Goal: Task Accomplishment & Management: Complete application form

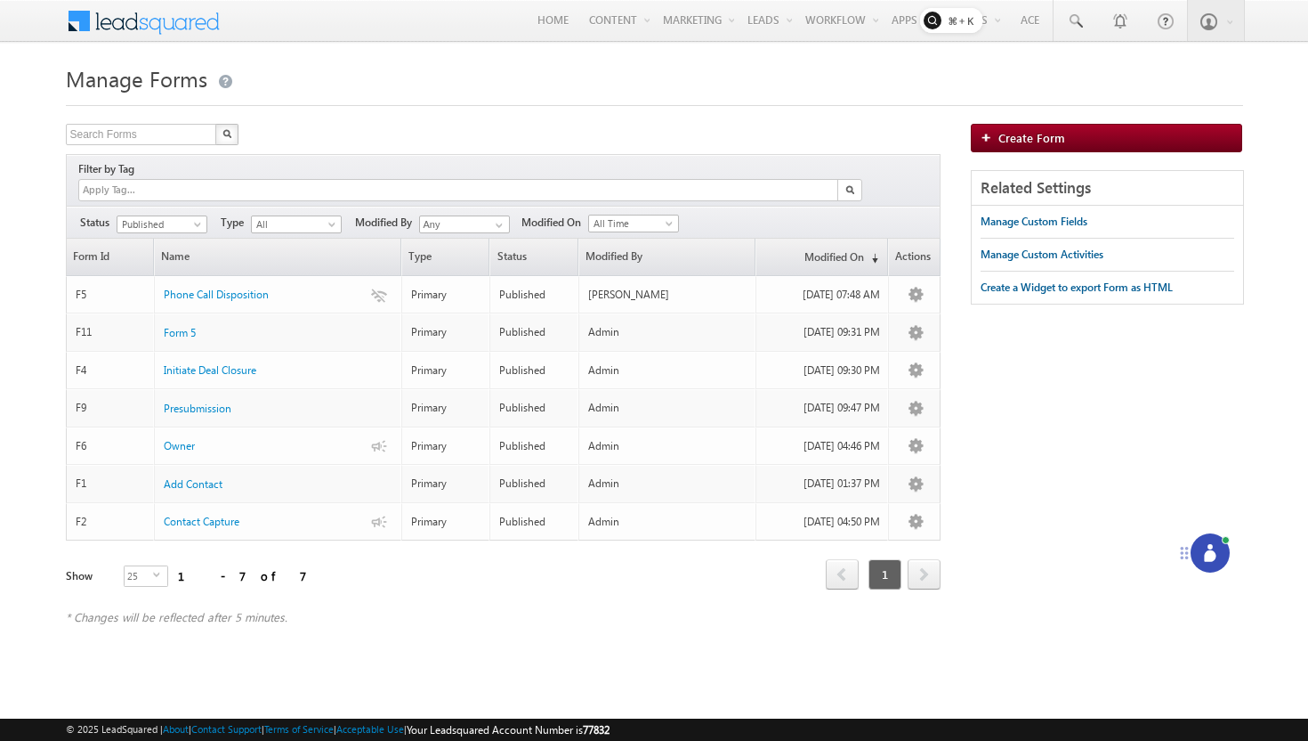
click at [781, 74] on h1 "Manage Forms" at bounding box center [655, 77] width 1178 height 35
click at [1210, 543] on div at bounding box center [1210, 552] width 39 height 39
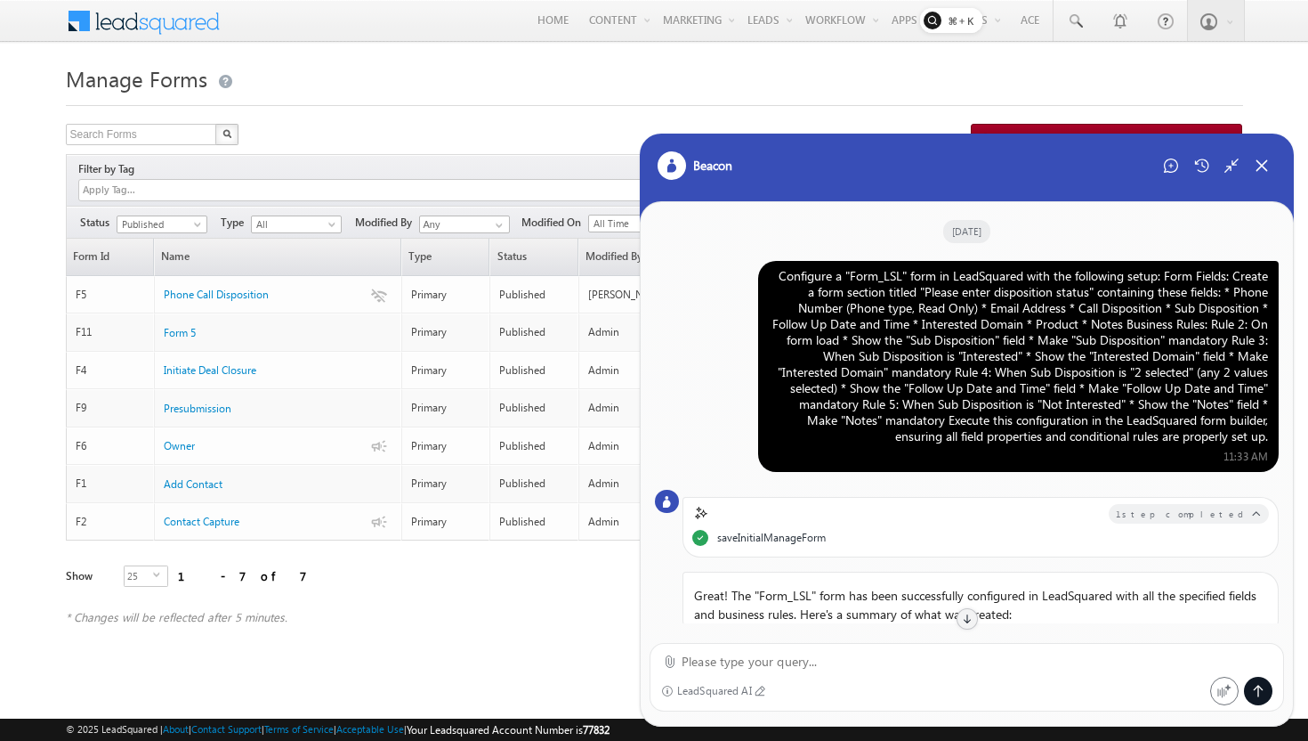
click at [830, 353] on div "Configure a "Form_LSL" form in LeadSquared with the following setup: Form Field…" at bounding box center [1018, 356] width 499 height 176
click at [854, 349] on div "Configure a "Form_LSL" form in LeadSquared with the following setup: Form Field…" at bounding box center [1018, 356] width 499 height 176
drag, startPoint x: 850, startPoint y: 336, endPoint x: 991, endPoint y: 333, distance: 140.7
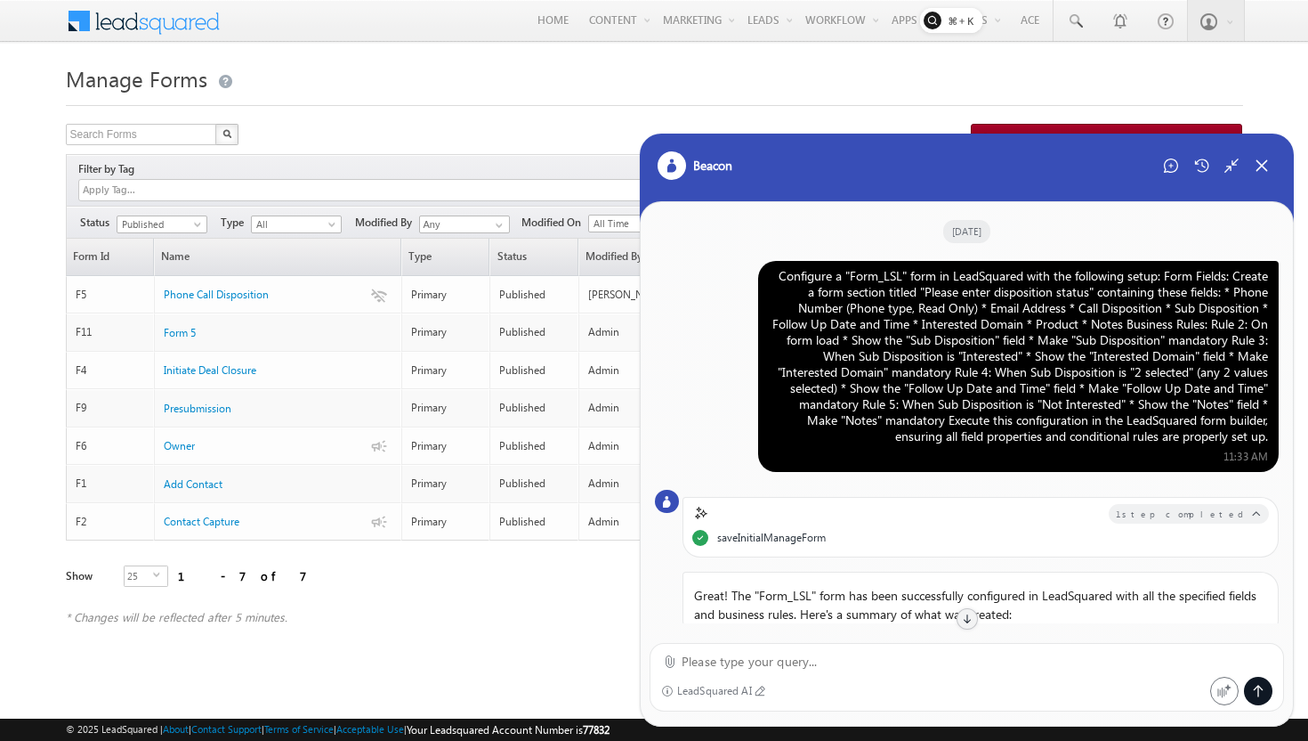
click at [991, 333] on div "Configure a "Form_LSL" form in LeadSquared with the following setup: Form Field…" at bounding box center [1018, 356] width 499 height 176
click at [1012, 339] on div "Configure a "Form_LSL" form in LeadSquared with the following setup: Form Field…" at bounding box center [1018, 356] width 499 height 176
drag, startPoint x: 1024, startPoint y: 339, endPoint x: 849, endPoint y: 349, distance: 174.7
click at [849, 349] on div "Configure a "Form_LSL" form in LeadSquared with the following setup: Form Field…" at bounding box center [1018, 356] width 499 height 176
click at [848, 343] on div "Configure a "Form_LSL" form in LeadSquared with the following setup: Form Field…" at bounding box center [1018, 356] width 499 height 176
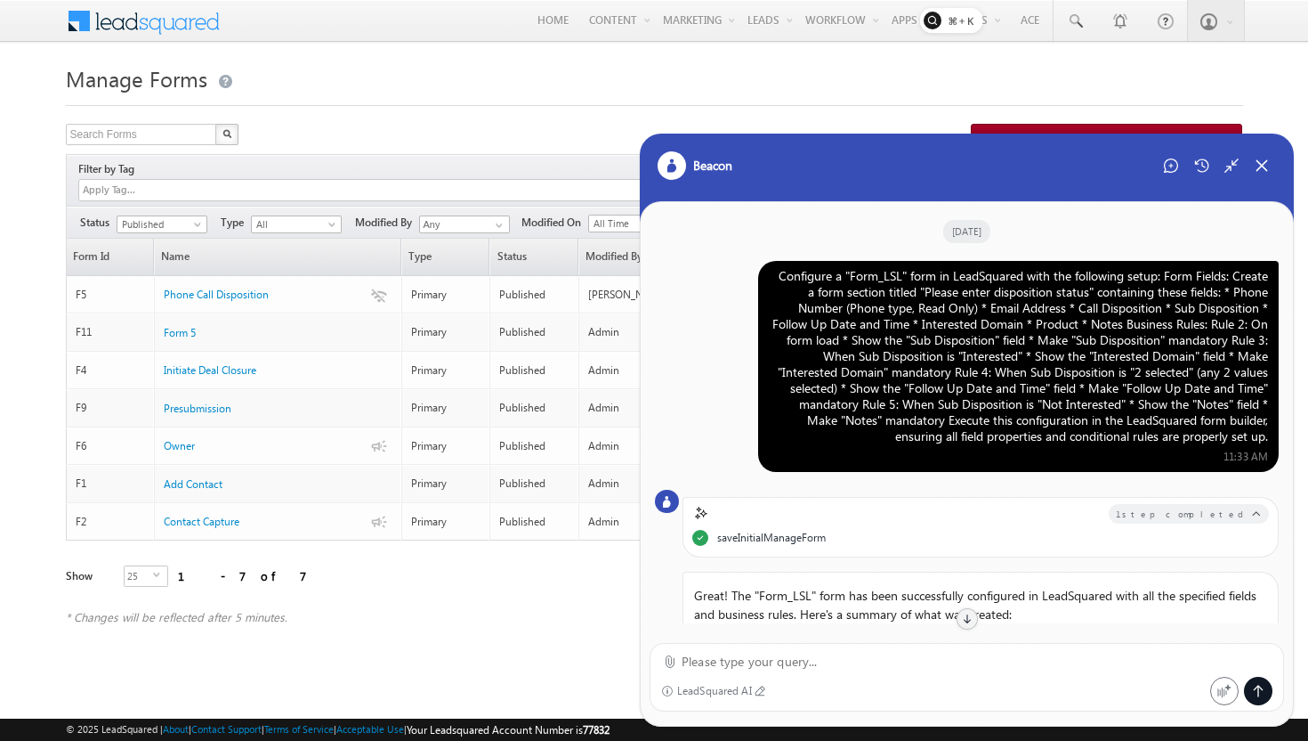
drag, startPoint x: 848, startPoint y: 343, endPoint x: 1020, endPoint y: 339, distance: 171.8
click at [1021, 338] on div "Configure a "Form_LSL" form in LeadSquared with the following setup: Form Field…" at bounding box center [1018, 356] width 499 height 176
click at [1037, 339] on div "Configure a "Form_LSL" form in LeadSquared with the following setup: Form Field…" at bounding box center [1018, 356] width 499 height 176
click at [1032, 332] on div "Configure a "Form_LSL" form in LeadSquared with the following setup: Form Field…" at bounding box center [1018, 356] width 499 height 176
click at [1032, 339] on div "Configure a "Form_LSL" form in LeadSquared with the following setup: Form Field…" at bounding box center [1018, 356] width 499 height 176
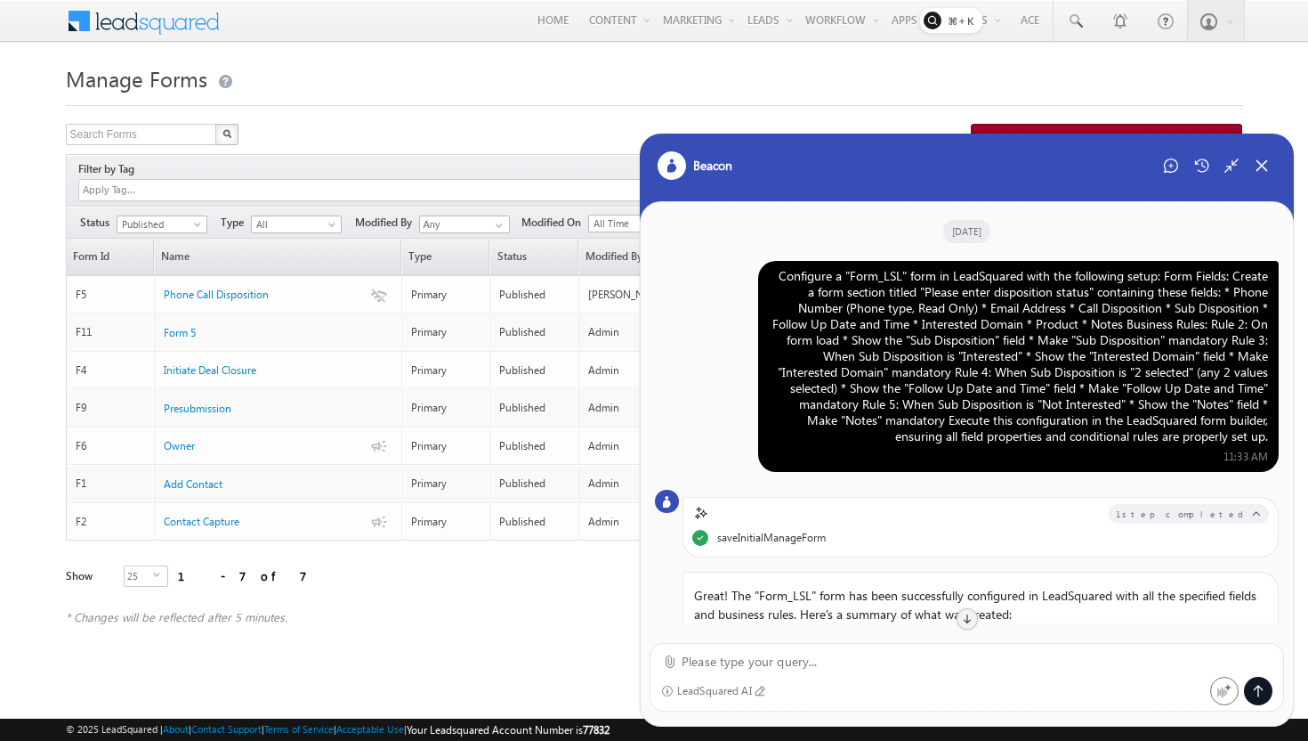
click at [1032, 339] on div "Configure a "Form_LSL" form in LeadSquared with the following setup: Form Field…" at bounding box center [1018, 356] width 499 height 176
click at [1032, 340] on div "Configure a "Form_LSL" form in LeadSquared with the following setup: Form Field…" at bounding box center [1018, 356] width 499 height 176
drag, startPoint x: 1087, startPoint y: 321, endPoint x: 1208, endPoint y: 351, distance: 124.6
click at [1203, 350] on div "Configure a "Form_LSL" form in LeadSquared with the following setup: Form Field…" at bounding box center [1018, 356] width 499 height 176
click at [1129, 389] on div "Configure a "Form_LSL" form in LeadSquared with the following setup: Form Field…" at bounding box center [1018, 356] width 499 height 176
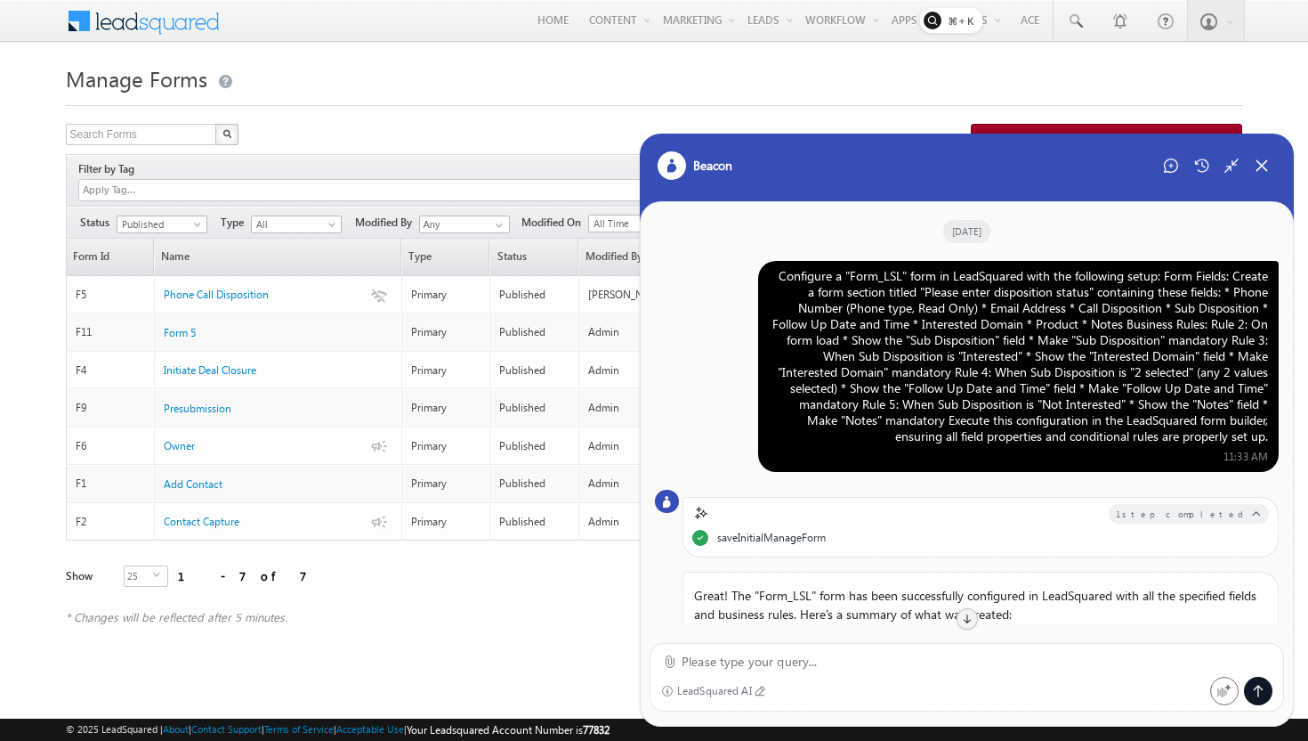
drag, startPoint x: 1092, startPoint y: 323, endPoint x: 1236, endPoint y: 325, distance: 144.2
click at [1236, 325] on div "Configure a "Form_LSL" form in LeadSquared with the following setup: Form Field…" at bounding box center [1018, 356] width 499 height 176
click at [1244, 326] on div "Configure a "Form_LSL" form in LeadSquared with the following setup: Form Field…" at bounding box center [1018, 356] width 499 height 176
drag, startPoint x: 1091, startPoint y: 322, endPoint x: 1024, endPoint y: 337, distance: 69.3
click at [1024, 337] on div "Configure a "Form_LSL" form in LeadSquared with the following setup: Form Field…" at bounding box center [1018, 356] width 499 height 176
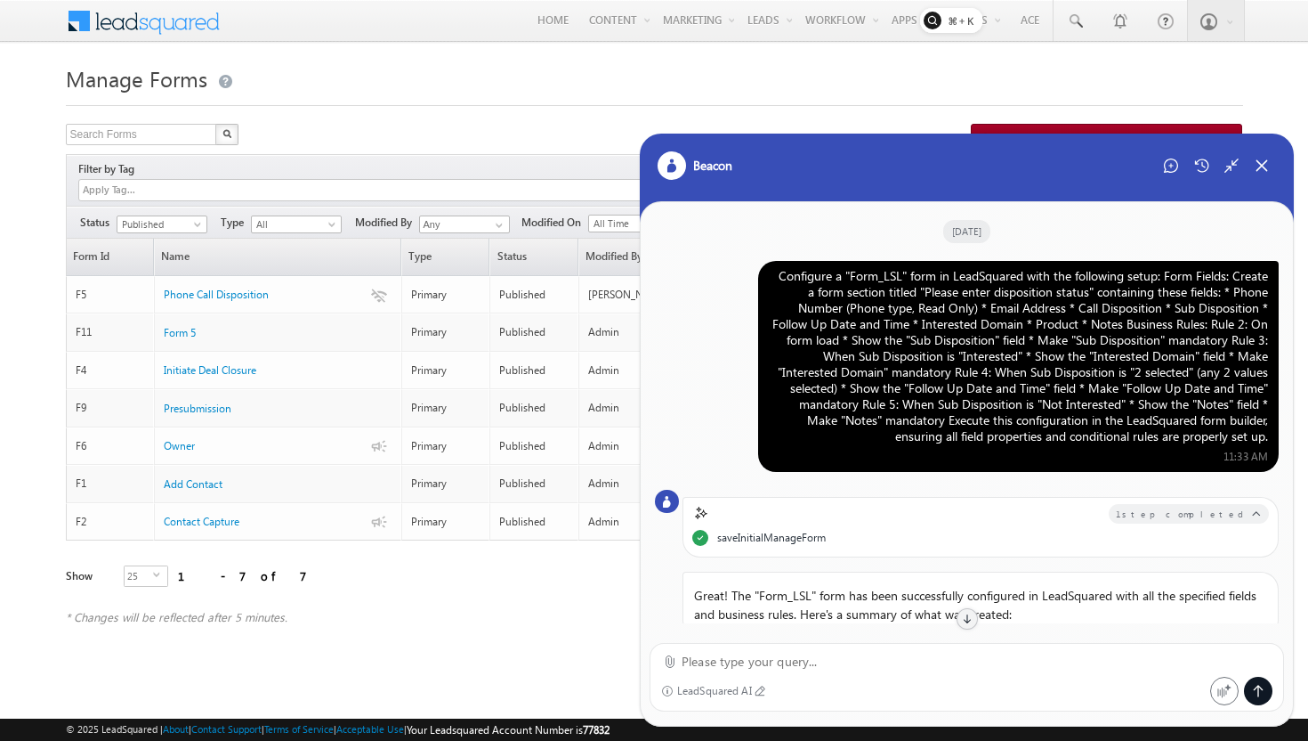
click at [1024, 337] on div "Configure a "Form_LSL" form in LeadSquared with the following setup: Form Field…" at bounding box center [1018, 356] width 499 height 176
drag, startPoint x: 1089, startPoint y: 321, endPoint x: 1025, endPoint y: 339, distance: 65.7
click at [1025, 340] on div "Configure a "Form_LSL" form in LeadSquared with the following setup: Form Field…" at bounding box center [1018, 356] width 499 height 176
click at [1025, 339] on div "Configure a "Form_LSL" form in LeadSquared with the following setup: Form Field…" at bounding box center [1018, 356] width 499 height 176
drag, startPoint x: 1092, startPoint y: 324, endPoint x: 1025, endPoint y: 344, distance: 69.6
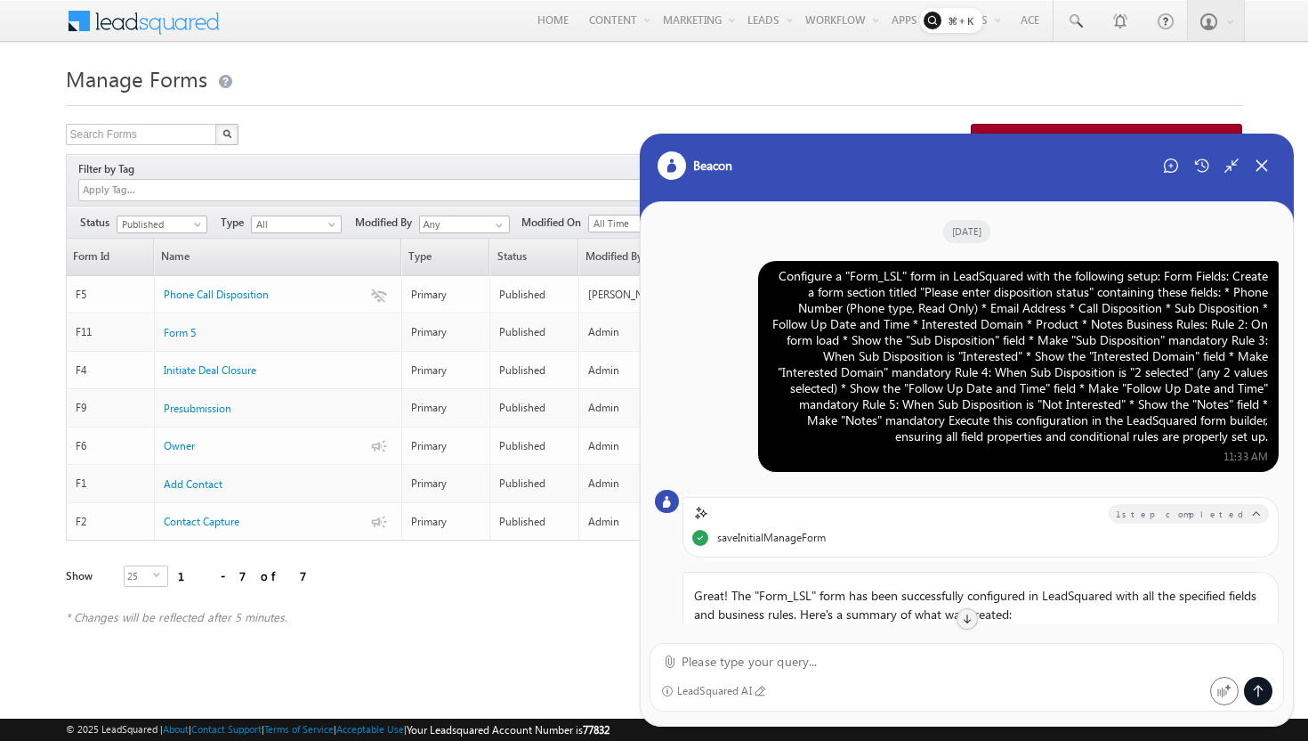
click at [1025, 344] on div "Configure a "Form_LSL" form in LeadSquared with the following setup: Form Field…" at bounding box center [1018, 356] width 499 height 176
drag, startPoint x: 1037, startPoint y: 341, endPoint x: 1021, endPoint y: 348, distance: 17.5
click at [1021, 348] on div "Configure a "Form_LSL" form in LeadSquared with the following setup: Form Field…" at bounding box center [1018, 356] width 499 height 176
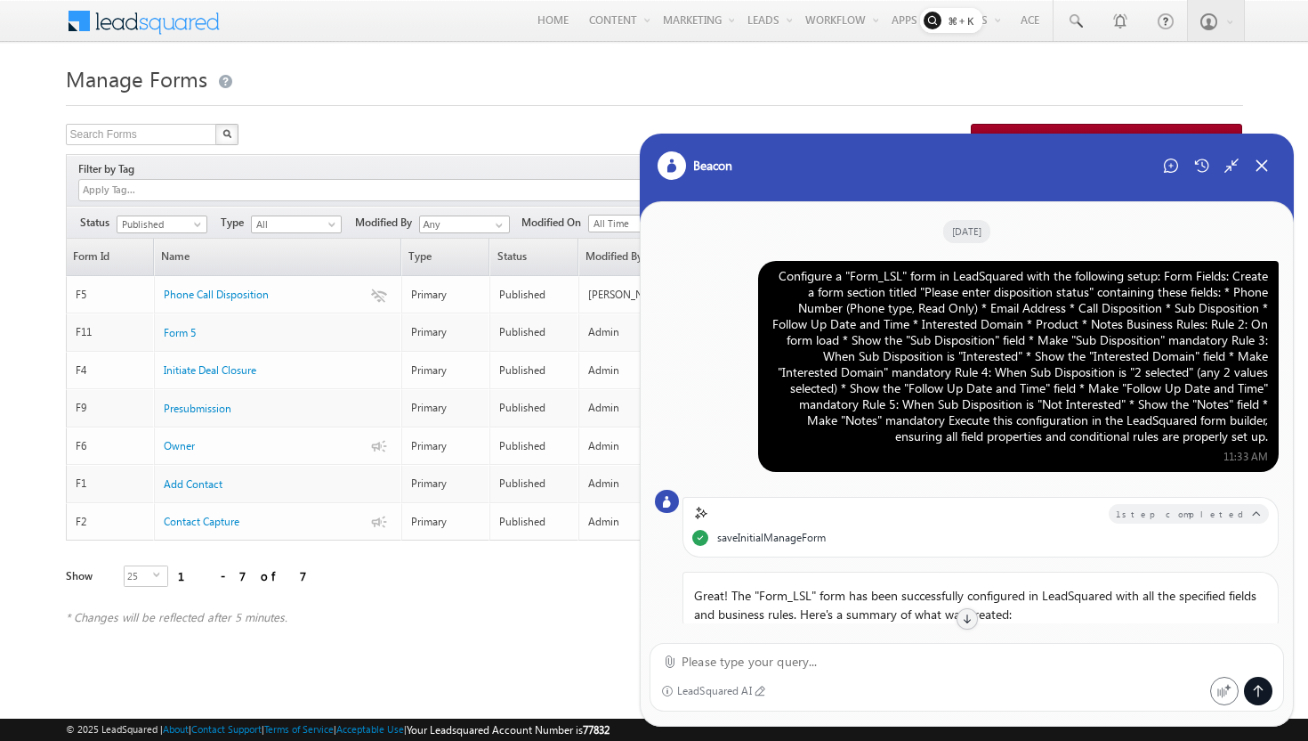
click at [1034, 339] on div "Configure a "Form_LSL" form in LeadSquared with the following setup: Form Field…" at bounding box center [1018, 356] width 499 height 176
click at [875, 303] on div "Configure a "Form_LSL" form in LeadSquared with the following setup: Form Field…" at bounding box center [1018, 356] width 499 height 176
drag, startPoint x: 991, startPoint y: 373, endPoint x: 1074, endPoint y: 384, distance: 83.5
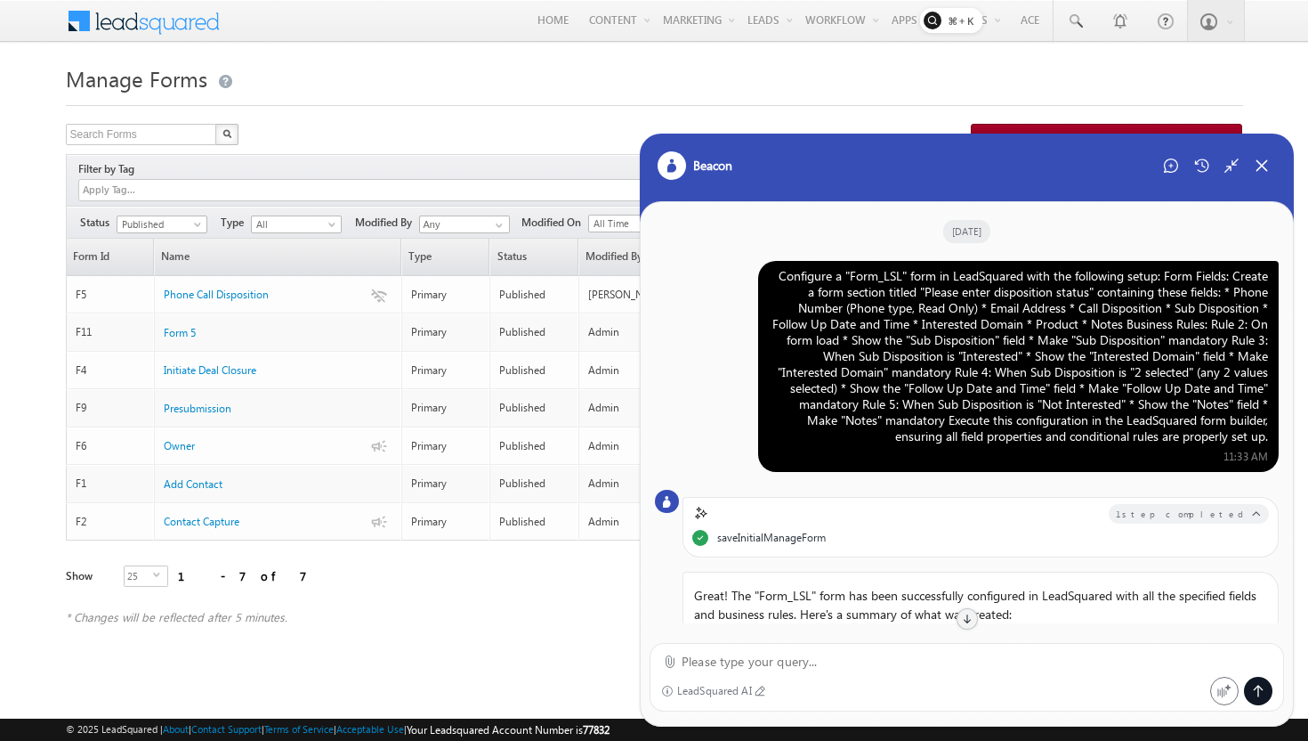
click at [1074, 384] on div "Configure a "Form_LSL" form in LeadSquared with the following setup: Form Field…" at bounding box center [1018, 356] width 499 height 176
drag, startPoint x: 951, startPoint y: 371, endPoint x: 1076, endPoint y: 390, distance: 126.0
click at [1076, 390] on div "Configure a "Form_LSL" form in LeadSquared with the following setup: Form Field…" at bounding box center [1018, 356] width 499 height 176
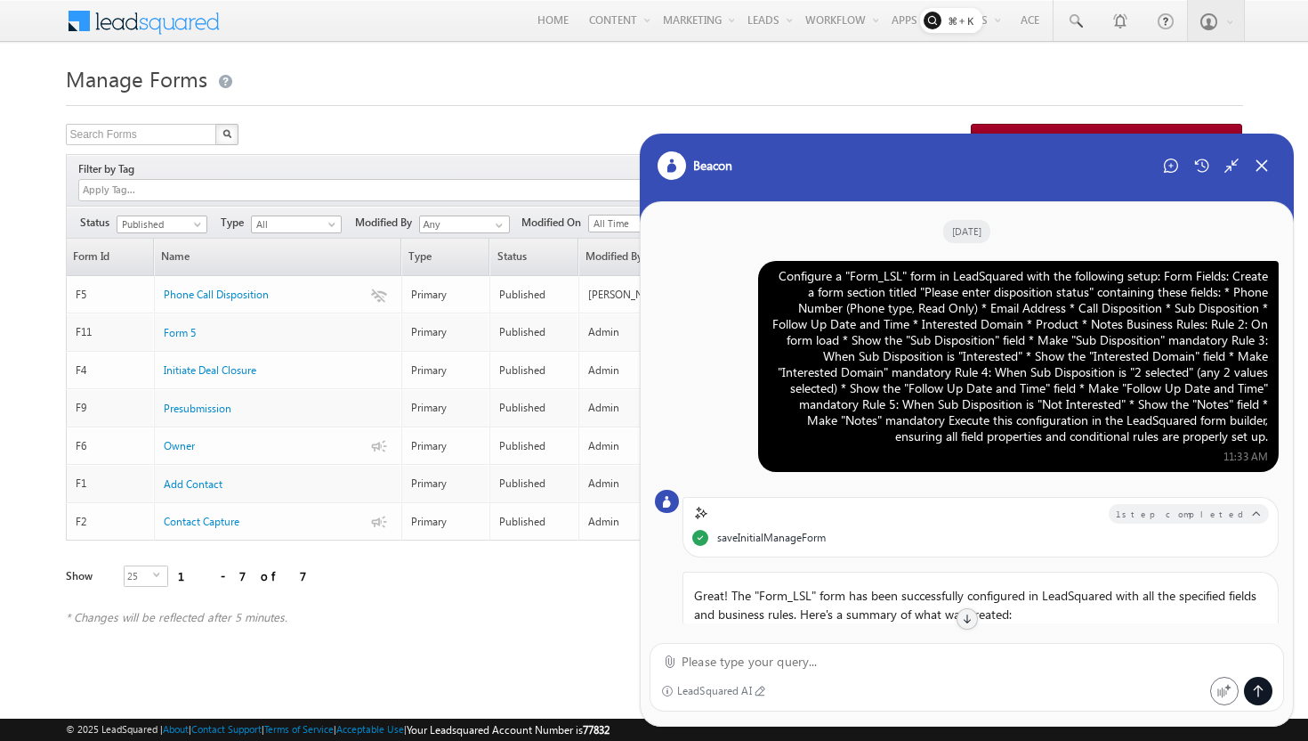
click at [1034, 414] on div "Configure a "Form_LSL" form in LeadSquared with the following setup: Form Field…" at bounding box center [1018, 356] width 499 height 176
click at [965, 326] on div "Configure a "Form_LSL" form in LeadSquared with the following setup: Form Field…" at bounding box center [1018, 356] width 499 height 176
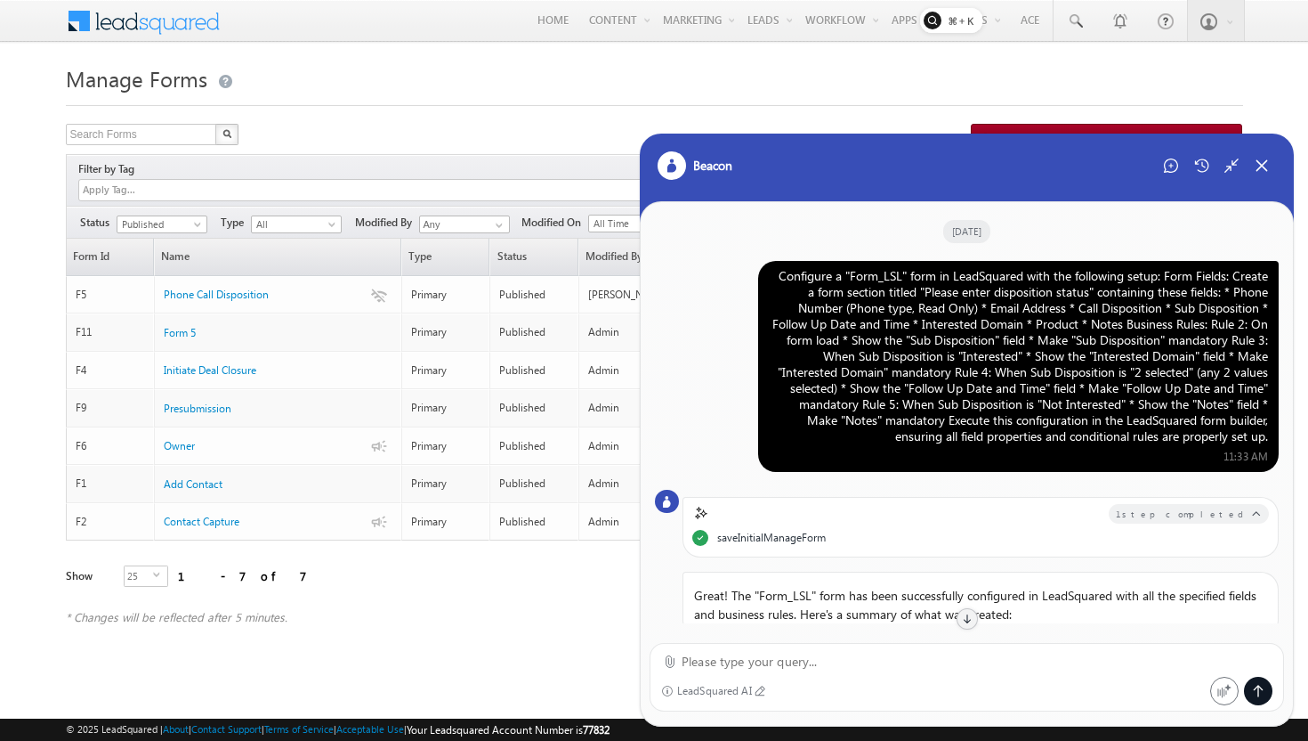
click at [965, 326] on div "Configure a "Form_LSL" form in LeadSquared with the following setup: Form Field…" at bounding box center [1018, 356] width 499 height 176
click at [982, 387] on div "Configure a "Form_LSL" form in LeadSquared with the following setup: Form Field…" at bounding box center [1018, 356] width 499 height 176
click at [981, 343] on div "Configure a "Form_LSL" form in LeadSquared with the following setup: Form Field…" at bounding box center [1018, 356] width 499 height 176
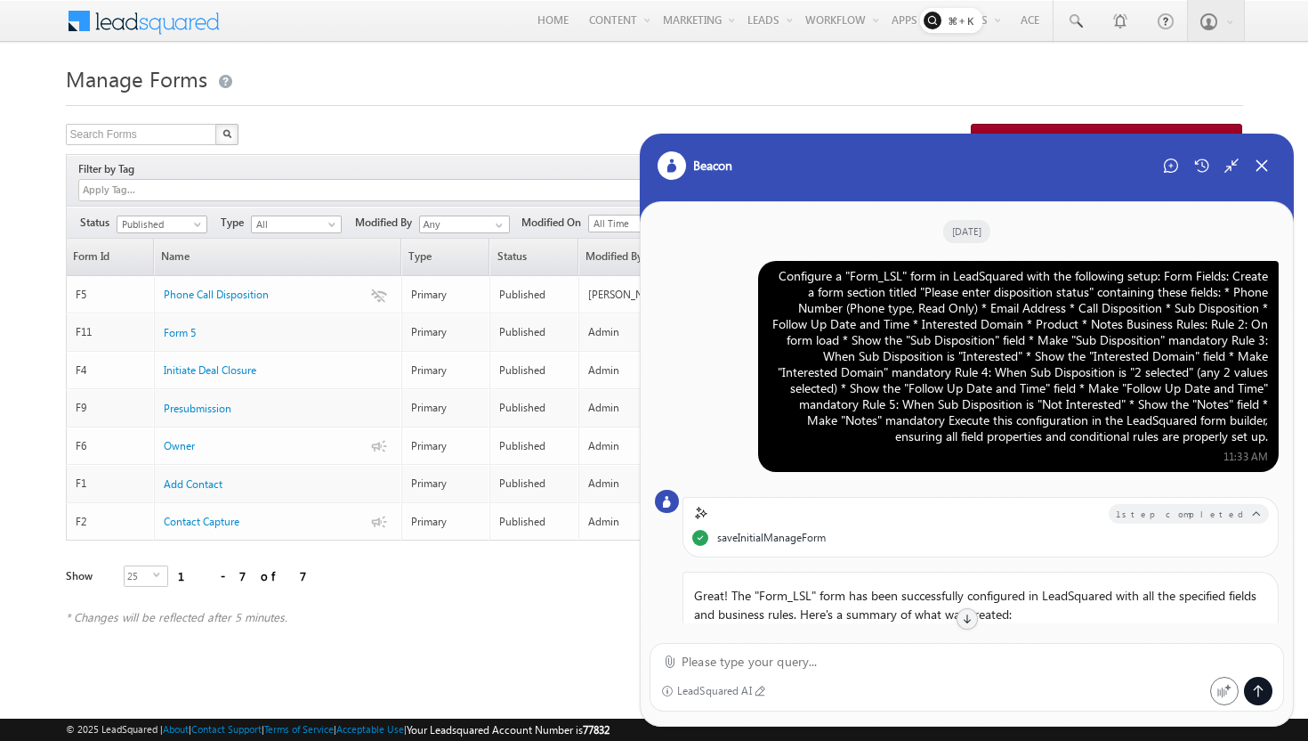
click at [981, 343] on div "Configure a "Form_LSL" form in LeadSquared with the following setup: Form Field…" at bounding box center [1018, 356] width 499 height 176
click at [988, 360] on div "Configure a "Form_LSL" form in LeadSquared with the following setup: Form Field…" at bounding box center [1018, 356] width 499 height 176
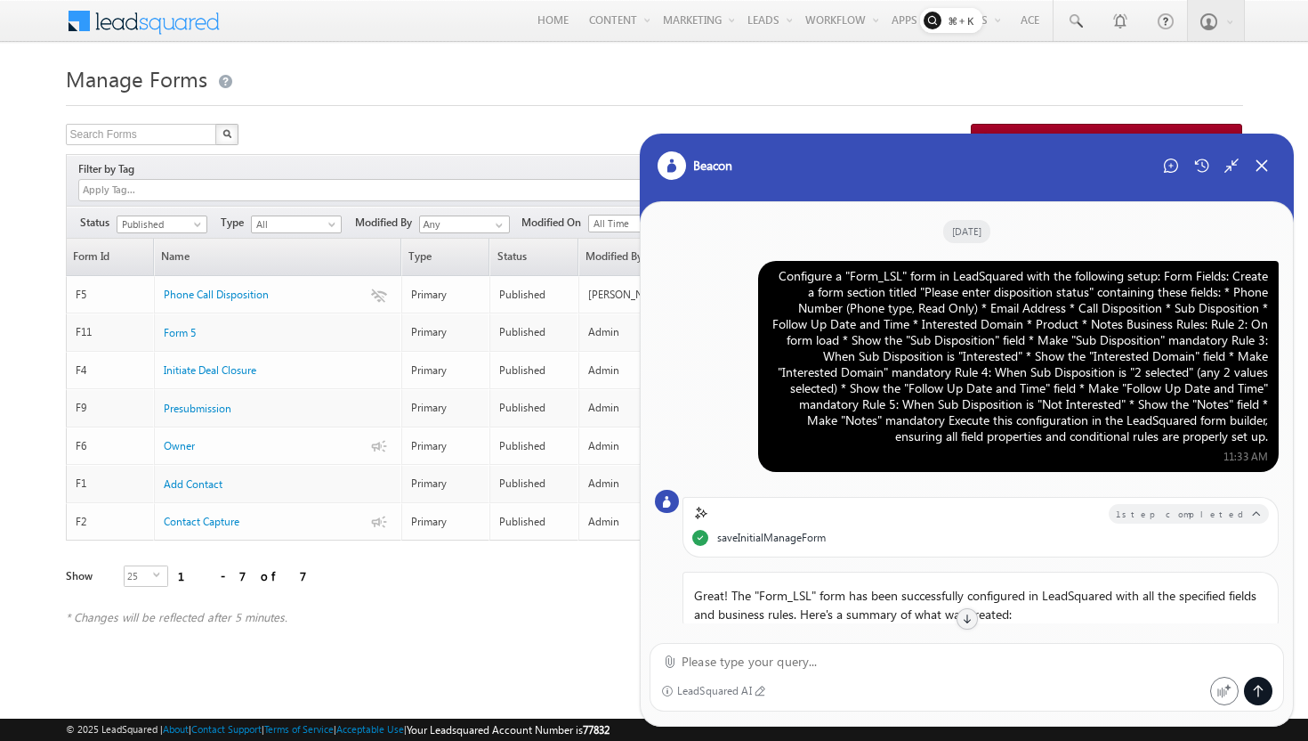
click at [995, 377] on div "Configure a "Form_LSL" form in LeadSquared with the following setup: Form Field…" at bounding box center [1018, 356] width 499 height 176
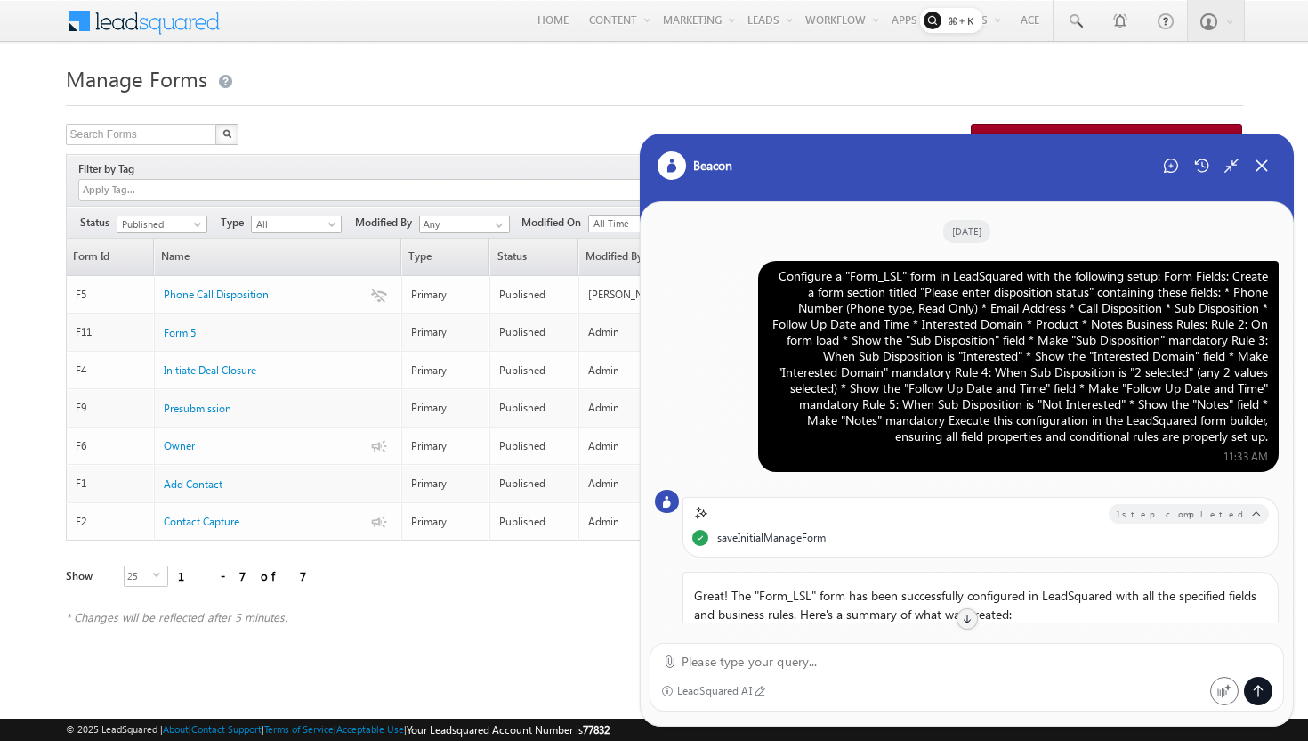
click at [995, 377] on div "Configure a "Form_LSL" form in LeadSquared with the following setup: Form Field…" at bounding box center [1018, 356] width 499 height 176
click at [1072, 361] on div "Configure a "Form_LSL" form in LeadSquared with the following setup: Form Field…" at bounding box center [1018, 356] width 499 height 176
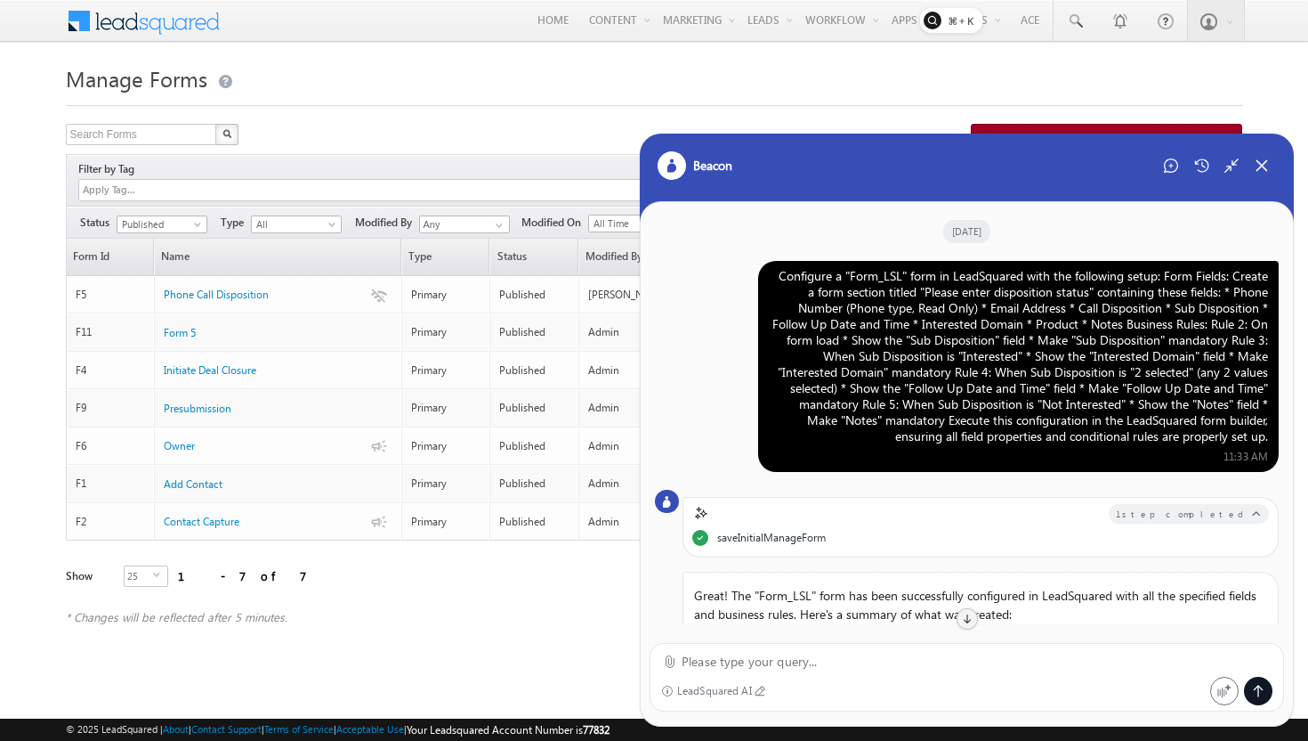
click at [1072, 404] on div "Configure a "Form_LSL" form in LeadSquared with the following setup: Form Field…" at bounding box center [1018, 356] width 499 height 176
click at [1072, 405] on div "Configure a "Form_LSL" form in LeadSquared with the following setup: Form Field…" at bounding box center [1018, 356] width 499 height 176
click at [1072, 429] on div "Configure a "Form_LSL" form in LeadSquared with the following setup: Form Field…" at bounding box center [1018, 356] width 499 height 176
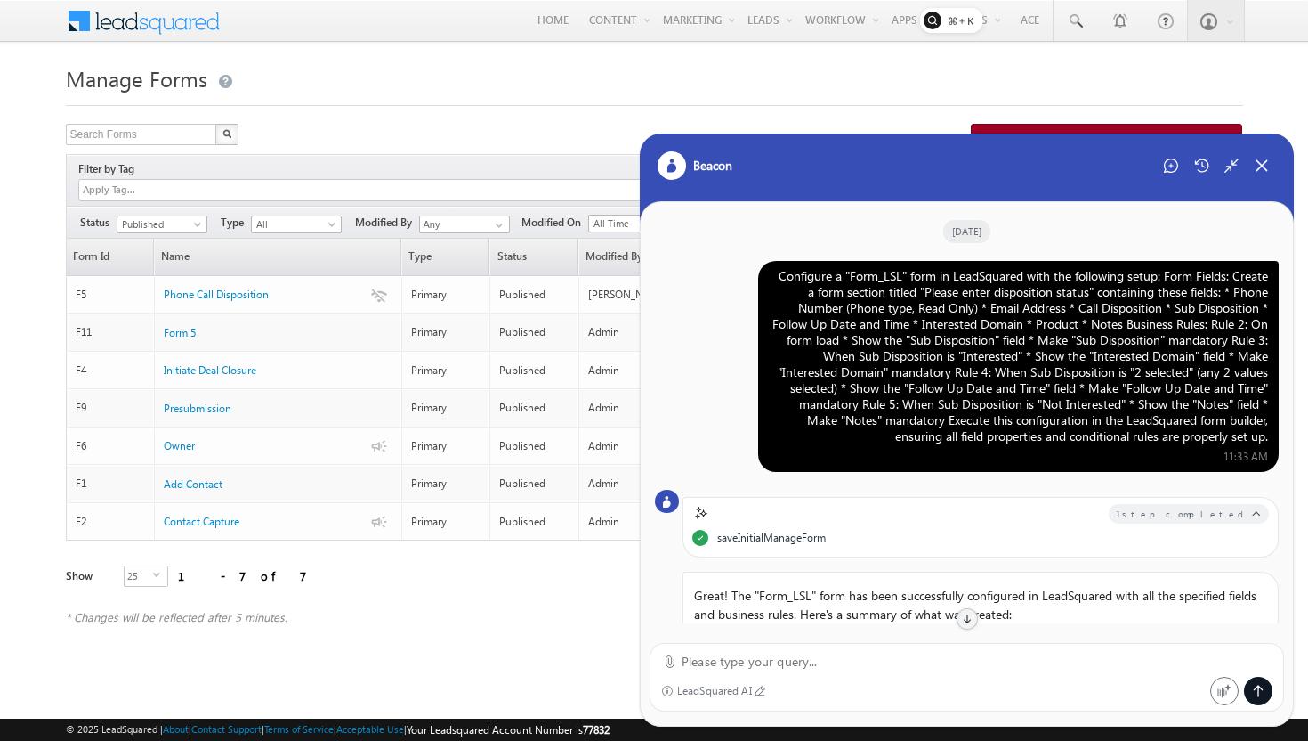
click at [1072, 429] on div "Configure a "Form_LSL" form in LeadSquared with the following setup: Form Field…" at bounding box center [1018, 356] width 499 height 176
click at [1080, 320] on div "Configure a "Form_LSL" form in LeadSquared with the following setup: Form Field…" at bounding box center [1018, 356] width 499 height 176
click at [1047, 424] on div "Configure a "Form_LSL" form in LeadSquared with the following setup: Form Field…" at bounding box center [1018, 356] width 499 height 176
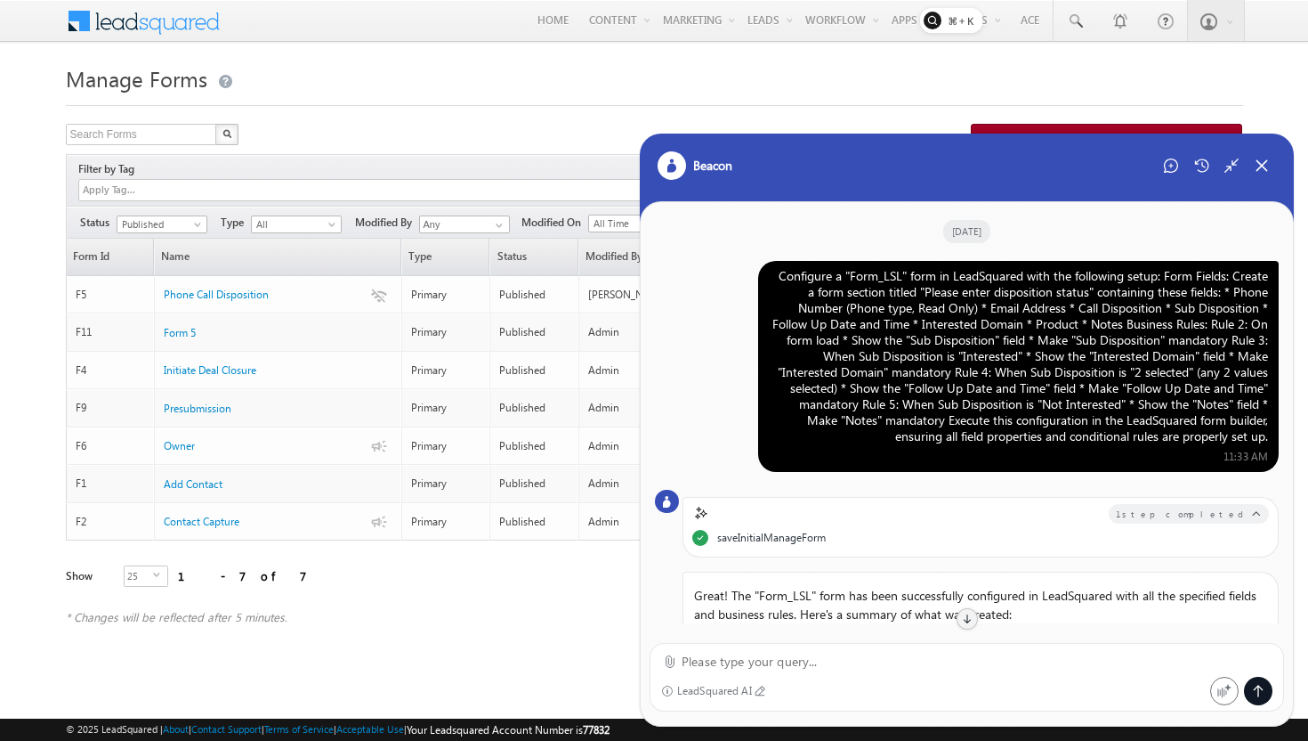
drag, startPoint x: 1272, startPoint y: 441, endPoint x: 772, endPoint y: 272, distance: 527.7
click at [772, 272] on div "Configure a "Form_LSL" form in LeadSquared with the following setup: Form Field…" at bounding box center [1018, 366] width 521 height 211
click at [773, 275] on div "Configure a "Form_LSL" form in LeadSquared with the following setup: Form Field…" at bounding box center [1018, 356] width 499 height 176
drag, startPoint x: 773, startPoint y: 275, endPoint x: 1283, endPoint y: 437, distance: 535.1
click at [1283, 437] on div "[DATE] Configure a "Form_LSL" form in LeadSquared with the following setup: For…" at bounding box center [967, 412] width 652 height 421
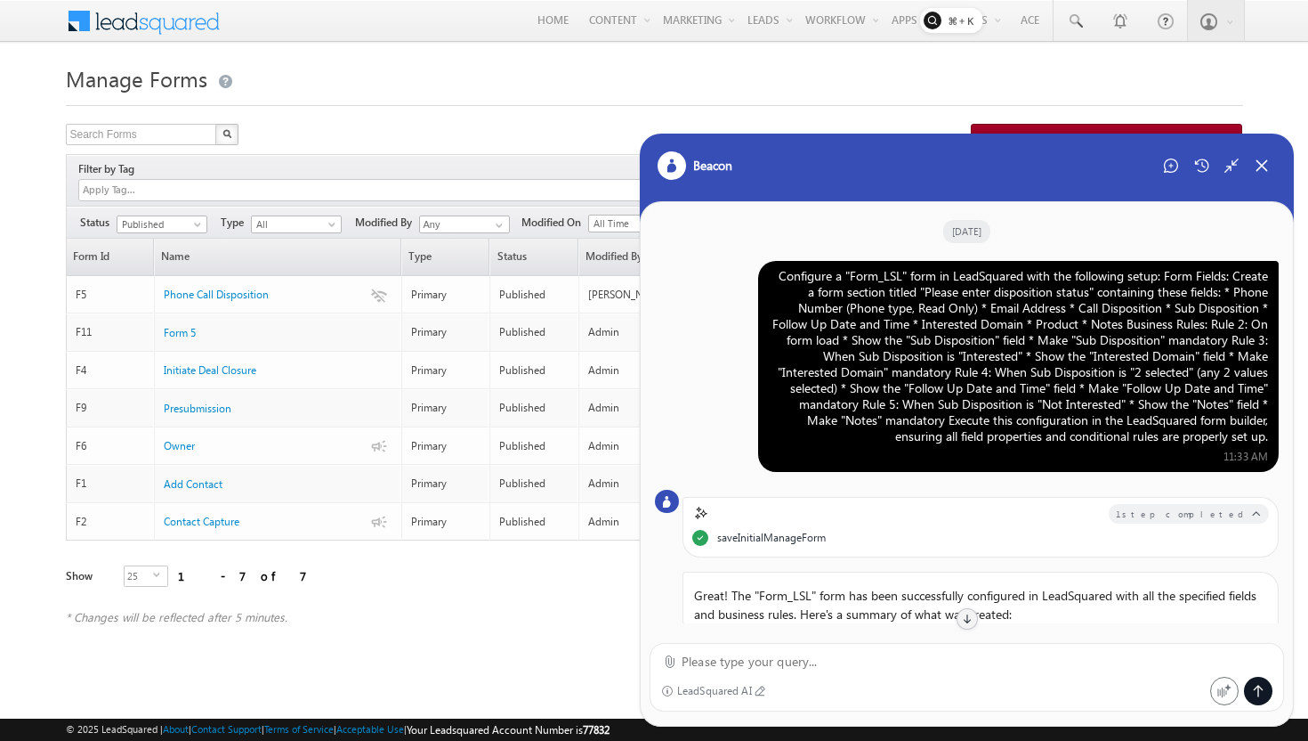
click at [1269, 437] on div "Configure a "Form_LSL" form in LeadSquared with the following setup: Form Field…" at bounding box center [1018, 366] width 521 height 211
drag, startPoint x: 1269, startPoint y: 437, endPoint x: 709, endPoint y: 230, distance: 597.0
click at [709, 228] on div "[DATE] Configure a "Form_LSL" form in LeadSquared with the following setup: For…" at bounding box center [967, 412] width 652 height 421
click at [777, 276] on div "Configure a "Form_LSL" form in LeadSquared with the following setup: Form Field…" at bounding box center [1018, 356] width 499 height 176
drag, startPoint x: 776, startPoint y: 273, endPoint x: 1277, endPoint y: 433, distance: 525.8
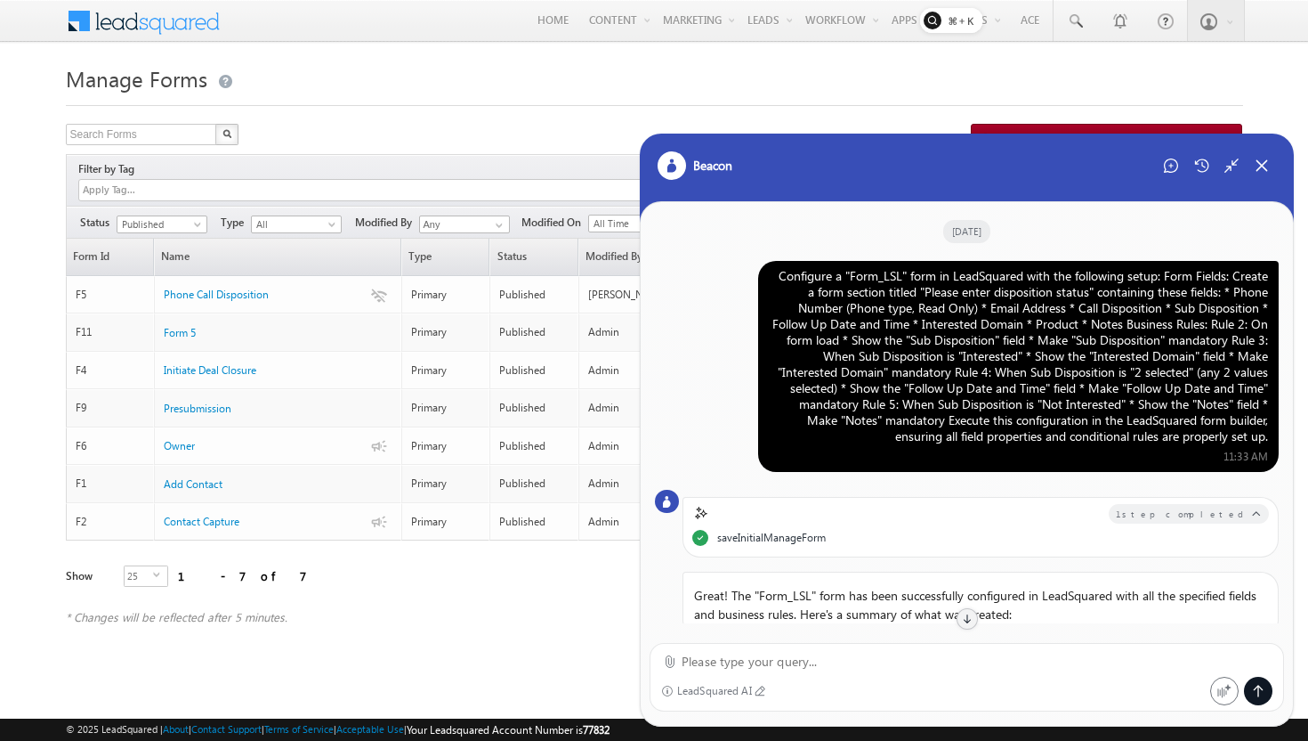
click at [1277, 433] on div "Configure a "Form_LSL" form in LeadSquared with the following setup: Form Field…" at bounding box center [1018, 366] width 521 height 211
click at [1264, 441] on div "Configure a "Form_LSL" form in LeadSquared with the following setup: Form Field…" at bounding box center [1018, 356] width 499 height 176
drag, startPoint x: 1270, startPoint y: 440, endPoint x: 762, endPoint y: 278, distance: 533.4
click at [762, 278] on div "Configure a "Form_LSL" form in LeadSquared with the following setup: Form Field…" at bounding box center [1018, 366] width 521 height 211
click at [846, 279] on div "Configure a "Form_LSL" form in LeadSquared with the following setup: Form Field…" at bounding box center [1018, 356] width 499 height 176
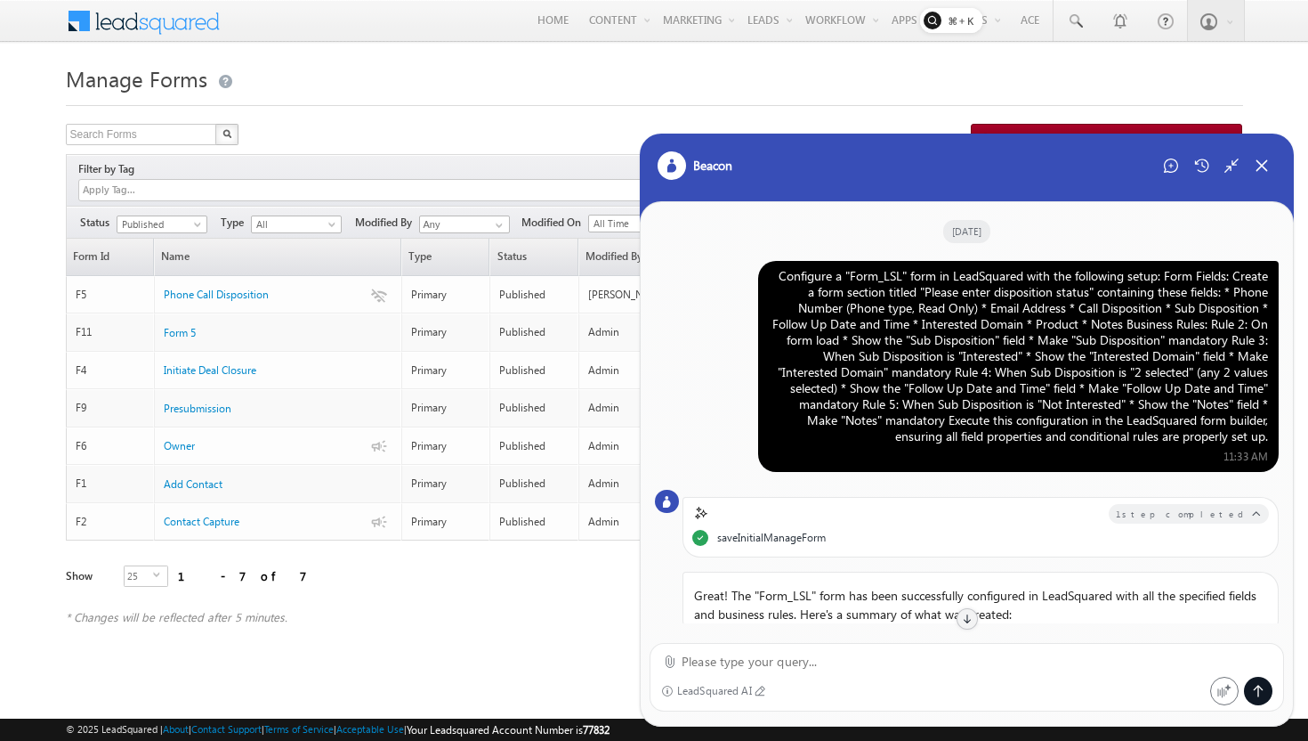
drag, startPoint x: 778, startPoint y: 275, endPoint x: 1272, endPoint y: 438, distance: 520.1
click at [1272, 438] on div "Configure a "Form_LSL" form in LeadSquared with the following setup: Form Field…" at bounding box center [1018, 366] width 521 height 211
drag, startPoint x: 1271, startPoint y: 438, endPoint x: 768, endPoint y: 279, distance: 527.2
click at [768, 279] on div "Configure a "Form_LSL" form in LeadSquared with the following setup: Form Field…" at bounding box center [1018, 366] width 521 height 211
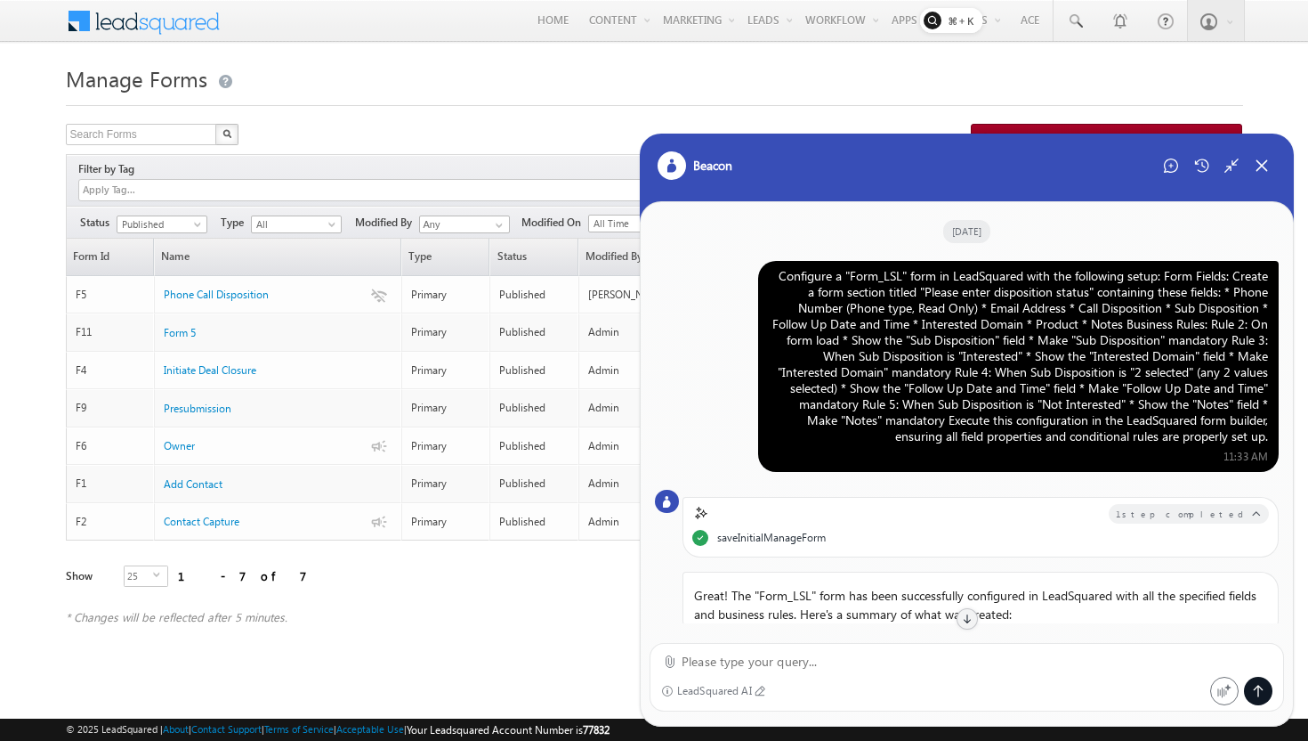
click at [774, 275] on div "Configure a "Form_LSL" form in LeadSquared with the following setup: Form Field…" at bounding box center [1018, 356] width 499 height 176
drag, startPoint x: 774, startPoint y: 275, endPoint x: 1278, endPoint y: 434, distance: 528.3
click at [1278, 434] on div "Configure a "Form_LSL" form in LeadSquared with the following setup: Form Field…" at bounding box center [1018, 366] width 521 height 211
click at [1268, 443] on div "Configure a "Form_LSL" form in LeadSquared with the following setup: Form Field…" at bounding box center [1018, 366] width 521 height 211
drag, startPoint x: 1271, startPoint y: 443, endPoint x: 769, endPoint y: 278, distance: 528.6
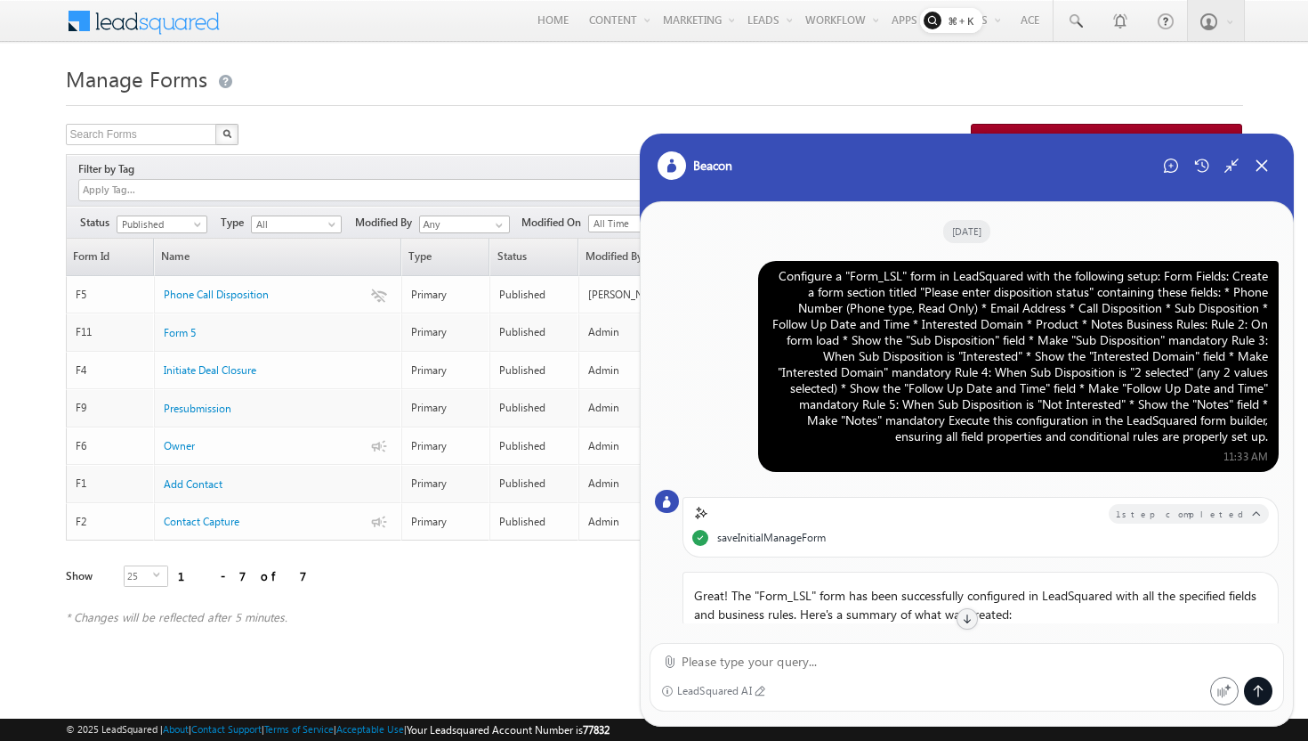
click at [769, 278] on div "Configure a "Form_LSL" form in LeadSquared with the following setup: Form Field…" at bounding box center [1018, 366] width 521 height 211
click at [775, 278] on div "Configure a "Form_LSL" form in LeadSquared with the following setup: Form Field…" at bounding box center [1018, 356] width 499 height 176
drag, startPoint x: 775, startPoint y: 276, endPoint x: 1275, endPoint y: 428, distance: 522.8
click at [1275, 428] on div "Configure a "Form_LSL" form in LeadSquared with the following setup: Form Field…" at bounding box center [1018, 366] width 521 height 211
click at [1272, 441] on div "Configure a "Form_LSL" form in LeadSquared with the following setup: Form Field…" at bounding box center [1018, 366] width 521 height 211
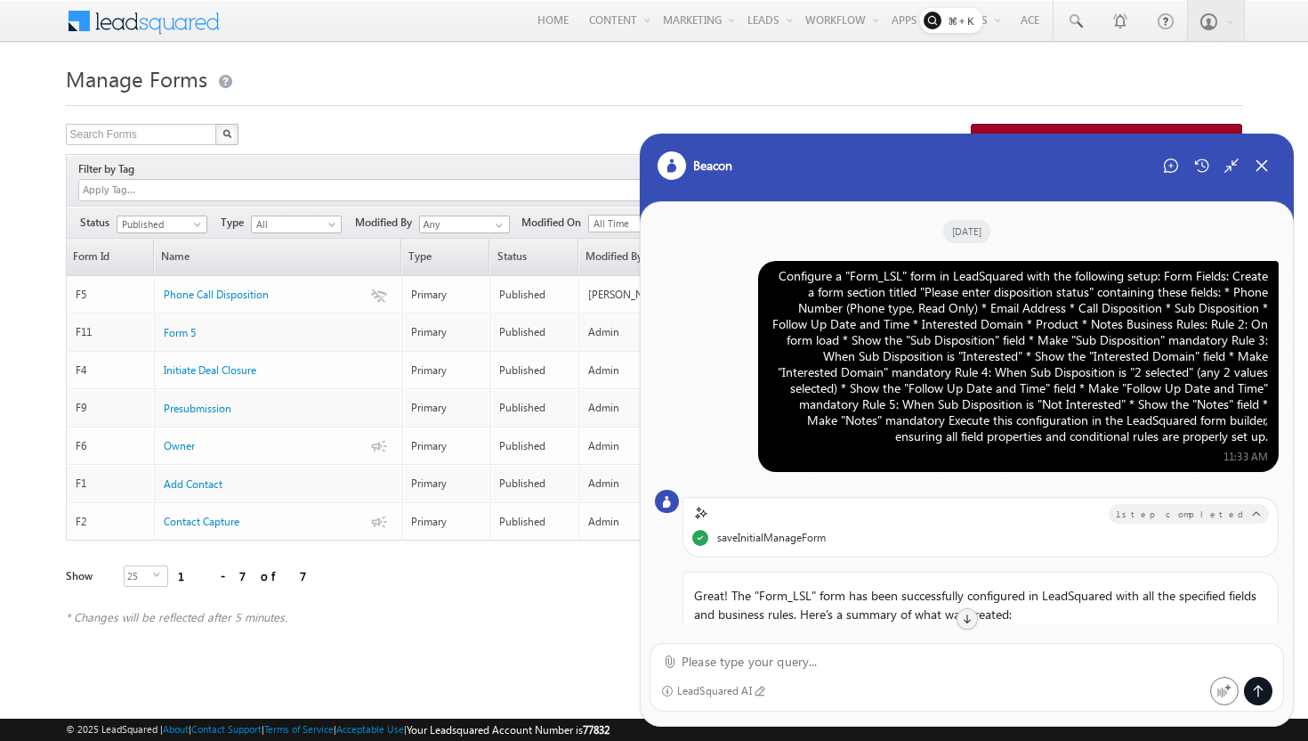
drag, startPoint x: 1271, startPoint y: 442, endPoint x: 773, endPoint y: 271, distance: 526.9
click at [773, 271] on div "Configure a "Form_LSL" form in LeadSquared with the following setup: Form Field…" at bounding box center [1018, 366] width 521 height 211
click at [774, 277] on div "Configure a "Form_LSL" form in LeadSquared with the following setup: Form Field…" at bounding box center [1018, 356] width 499 height 176
drag, startPoint x: 774, startPoint y: 277, endPoint x: 1299, endPoint y: 431, distance: 546.4
click at [1299, 431] on body "Menu [PERSON_NAME] abhi@ [PERSON_NAME][DOMAIN_NAME]" at bounding box center [654, 343] width 1308 height 687
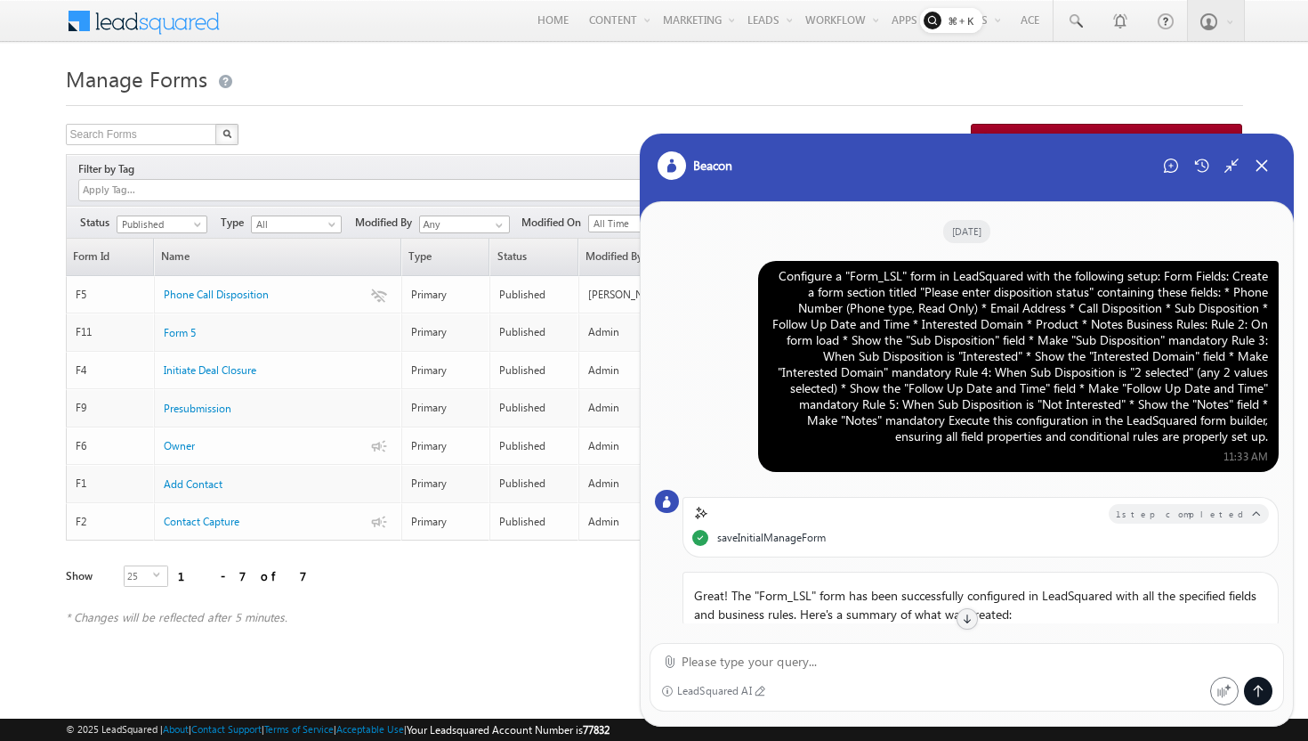
click at [1137, 376] on div "Configure a "Form_LSL" form in LeadSquared with the following setup: Form Field…" at bounding box center [1018, 356] width 499 height 176
click at [1270, 439] on div "Configure a "Form_LSL" form in LeadSquared with the following setup: Form Field…" at bounding box center [1018, 366] width 521 height 211
drag, startPoint x: 1270, startPoint y: 439, endPoint x: 772, endPoint y: 278, distance: 523.8
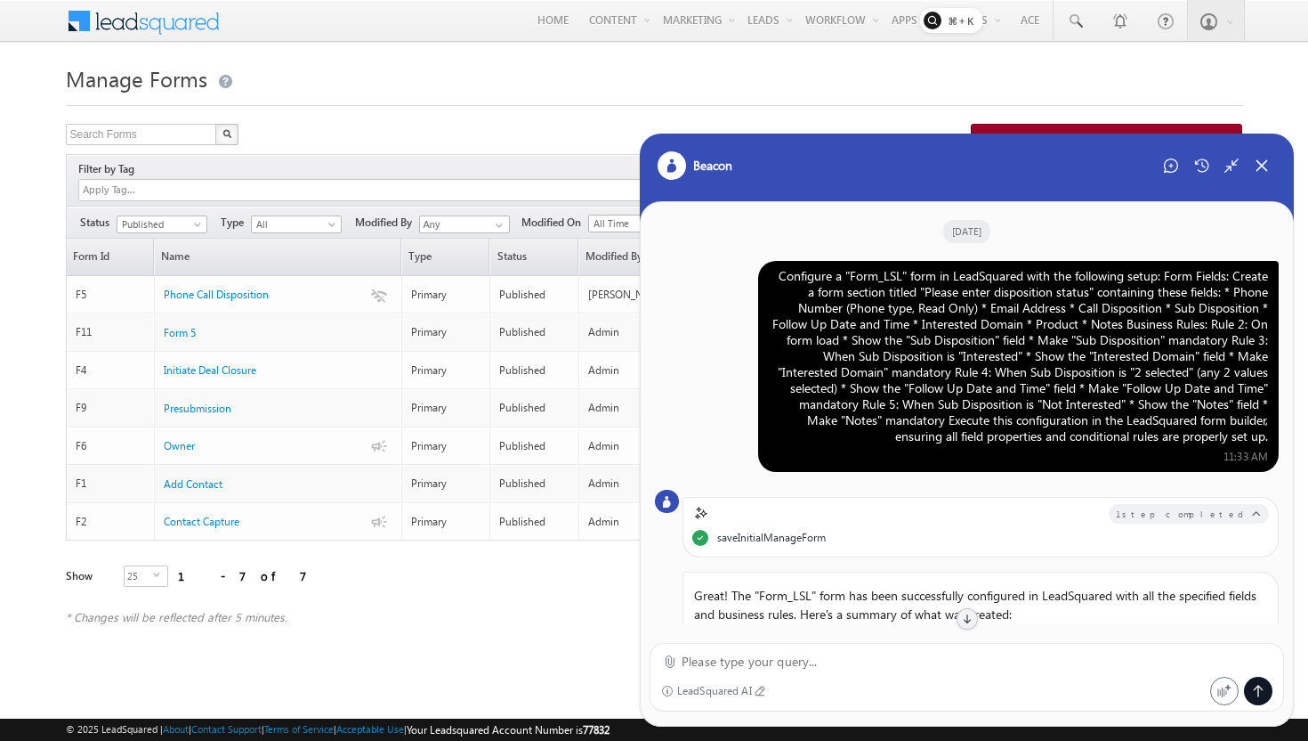
click at [772, 278] on div "Configure a "Form_LSL" form in LeadSquared with the following setup: Form Field…" at bounding box center [1018, 366] width 521 height 211
click at [772, 278] on div "Configure a "Form_LSL" form in LeadSquared with the following setup: Form Field…" at bounding box center [1018, 356] width 499 height 176
drag, startPoint x: 776, startPoint y: 276, endPoint x: 1273, endPoint y: 437, distance: 522.1
click at [1273, 437] on div "Configure a "Form_LSL" form in LeadSquared with the following setup: Form Field…" at bounding box center [1018, 366] width 521 height 211
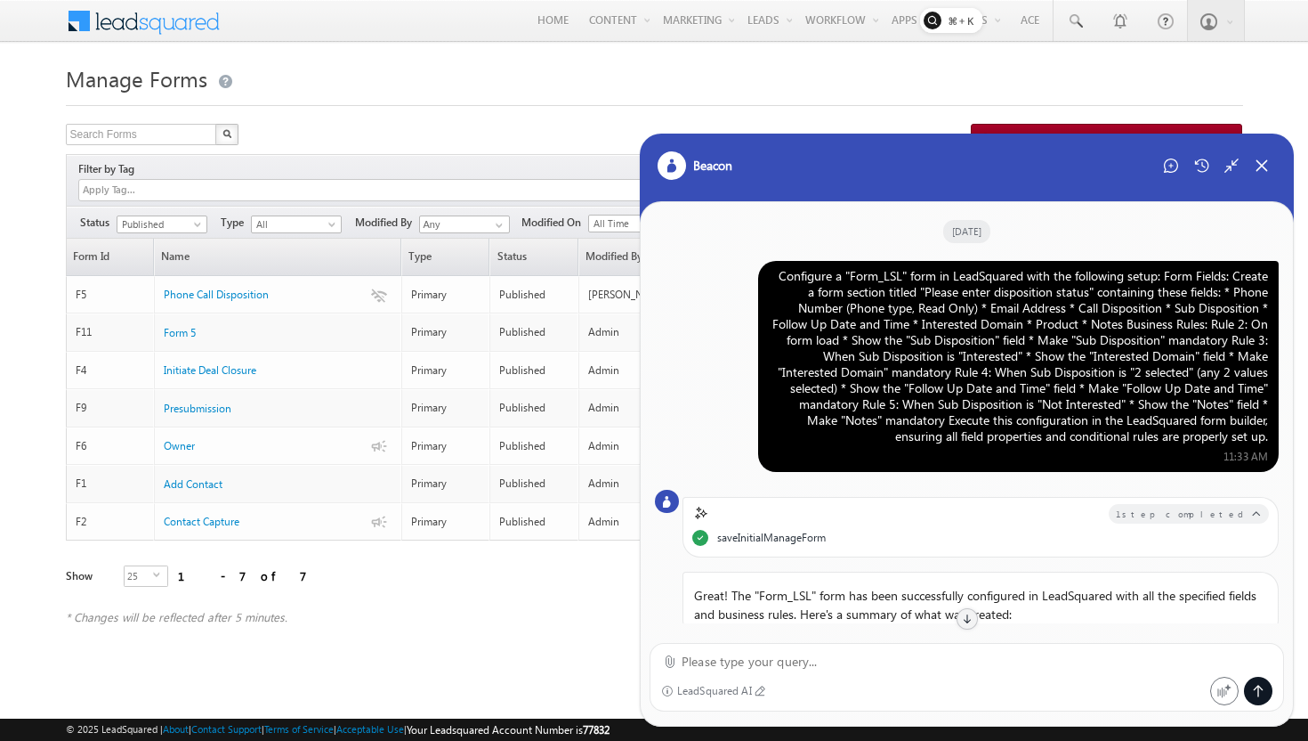
drag, startPoint x: 1273, startPoint y: 437, endPoint x: 800, endPoint y: 246, distance: 509.9
click at [800, 246] on div "[DATE] Configure a "Form_LSL" form in LeadSquared with the following setup: For…" at bounding box center [967, 412] width 652 height 421
click at [774, 279] on div "Configure a "Form_LSL" form in LeadSquared with the following setup: Form Field…" at bounding box center [1018, 356] width 499 height 176
drag, startPoint x: 774, startPoint y: 275, endPoint x: 1277, endPoint y: 439, distance: 528.9
click at [1277, 440] on div "Configure a "Form_LSL" form in LeadSquared with the following setup: Form Field…" at bounding box center [1018, 366] width 521 height 211
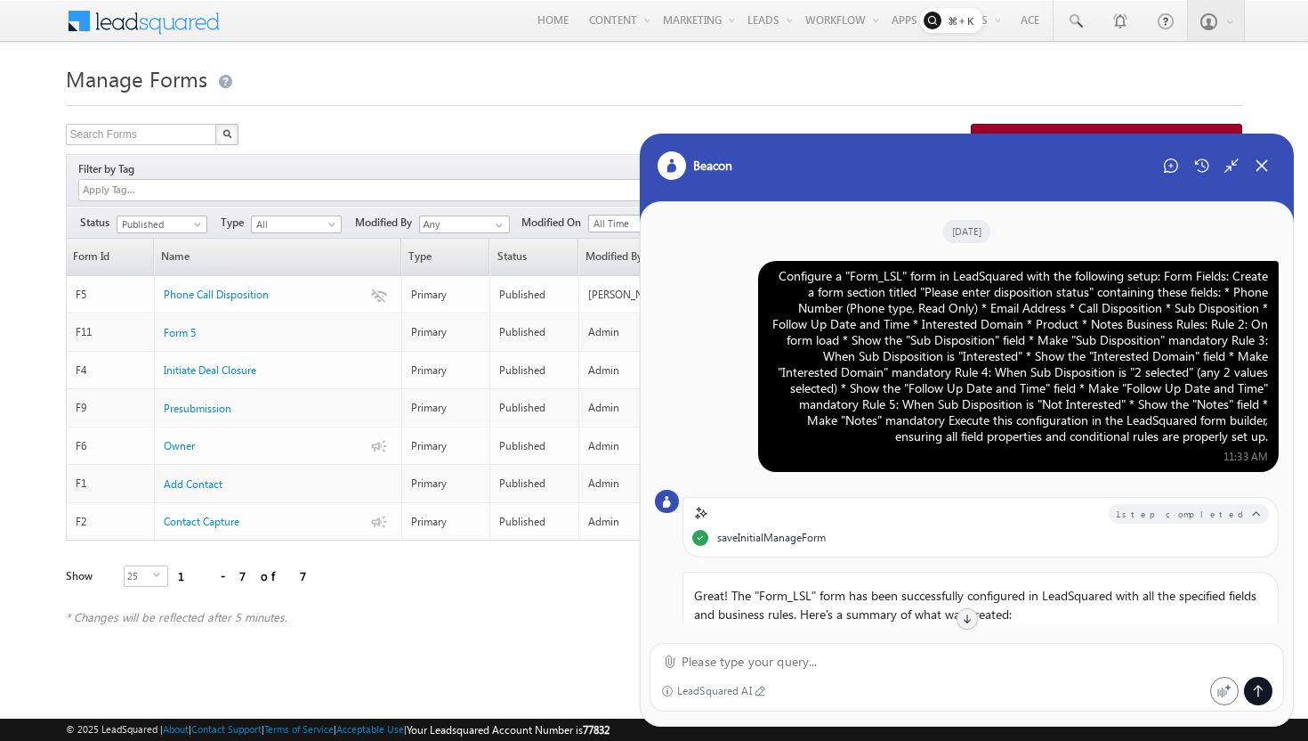
click at [1277, 439] on div "Configure a "Form_LSL" form in LeadSquared with the following setup: Form Field…" at bounding box center [1018, 366] width 521 height 211
drag, startPoint x: 1273, startPoint y: 439, endPoint x: 783, endPoint y: 270, distance: 517.9
click at [783, 269] on div "Configure a "Form_LSL" form in LeadSquared with the following setup: Form Field…" at bounding box center [1018, 366] width 521 height 211
click at [778, 271] on div "Configure a "Form_LSL" form in LeadSquared with the following setup: Form Field…" at bounding box center [1018, 356] width 499 height 176
drag, startPoint x: 773, startPoint y: 271, endPoint x: 1249, endPoint y: 435, distance: 503.0
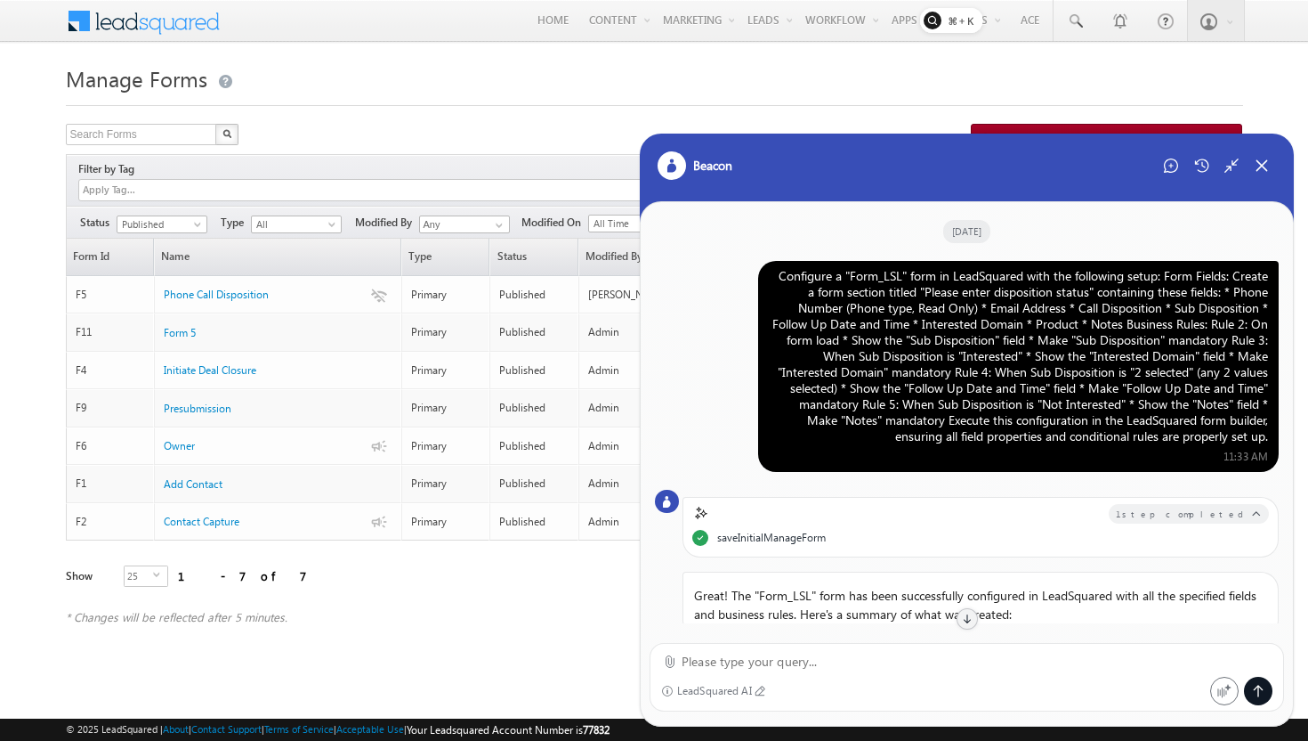
click at [1249, 435] on div "Configure a "Form_LSL" form in LeadSquared with the following setup: Form Field…" at bounding box center [1018, 356] width 499 height 176
drag, startPoint x: 1267, startPoint y: 437, endPoint x: 771, endPoint y: 279, distance: 521.0
click at [771, 279] on div "Configure a "Form_LSL" form in LeadSquared with the following setup: Form Field…" at bounding box center [1018, 356] width 499 height 176
click at [776, 278] on div "Configure a "Form_LSL" form in LeadSquared with the following setup: Form Field…" at bounding box center [1018, 356] width 499 height 176
drag, startPoint x: 776, startPoint y: 278, endPoint x: 1275, endPoint y: 431, distance: 521.4
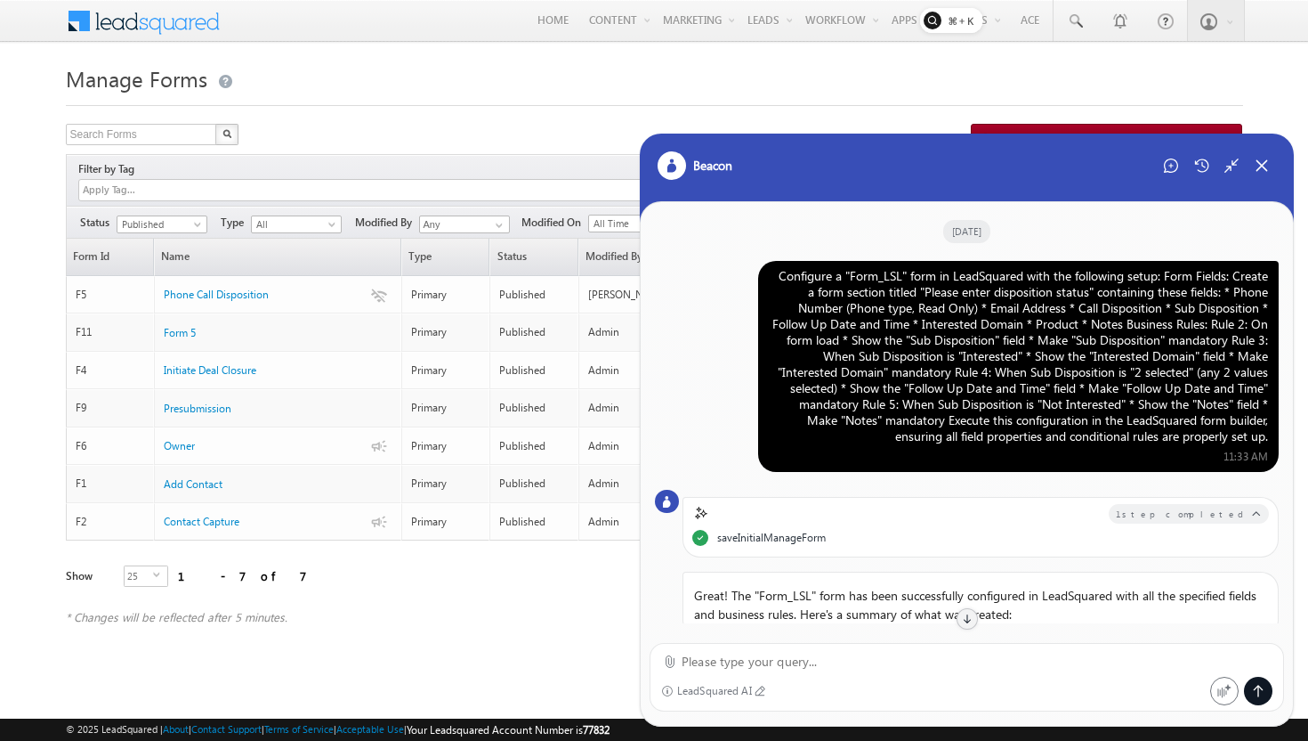
click at [1275, 431] on div "Configure a "Form_LSL" form in LeadSquared with the following setup: Form Field…" at bounding box center [1018, 366] width 521 height 211
click at [1271, 441] on div "Configure a "Form_LSL" form in LeadSquared with the following setup: Form Field…" at bounding box center [1018, 366] width 521 height 211
drag, startPoint x: 1271, startPoint y: 441, endPoint x: 770, endPoint y: 279, distance: 526.3
click at [769, 279] on div "Configure a "Form_LSL" form in LeadSquared with the following setup: Form Field…" at bounding box center [1018, 366] width 521 height 211
click at [770, 279] on div "Configure a "Form_LSL" form in LeadSquared with the following setup: Form Field…" at bounding box center [1018, 356] width 499 height 176
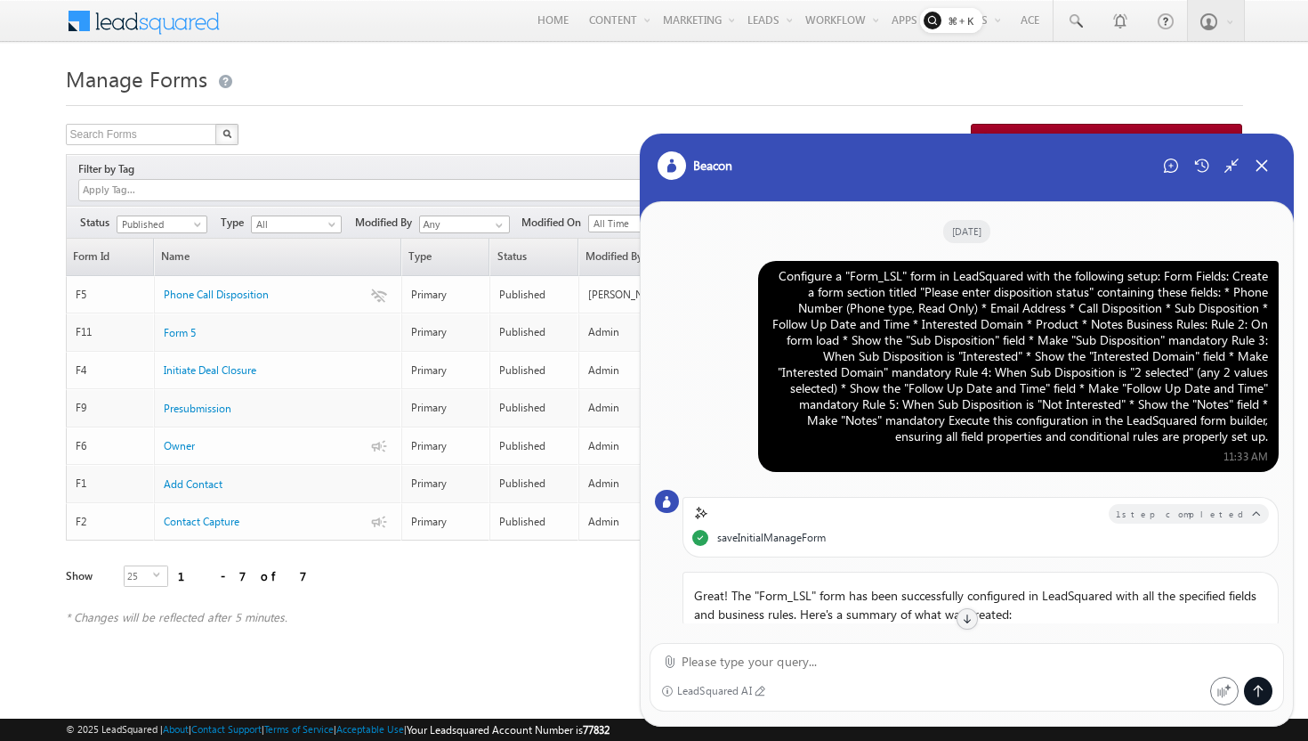
click at [779, 278] on div "Configure a "Form_LSL" form in LeadSquared with the following setup: Form Field…" at bounding box center [1018, 356] width 499 height 176
drag, startPoint x: 775, startPoint y: 277, endPoint x: 1274, endPoint y: 437, distance: 523.5
click at [1274, 438] on div "Configure a "Form_LSL" form in LeadSquared with the following setup: Form Field…" at bounding box center [1018, 366] width 521 height 211
click at [1274, 437] on div "Configure a "Form_LSL" form in LeadSquared with the following setup: Form Field…" at bounding box center [1018, 366] width 521 height 211
drag, startPoint x: 1271, startPoint y: 437, endPoint x: 751, endPoint y: 267, distance: 546.9
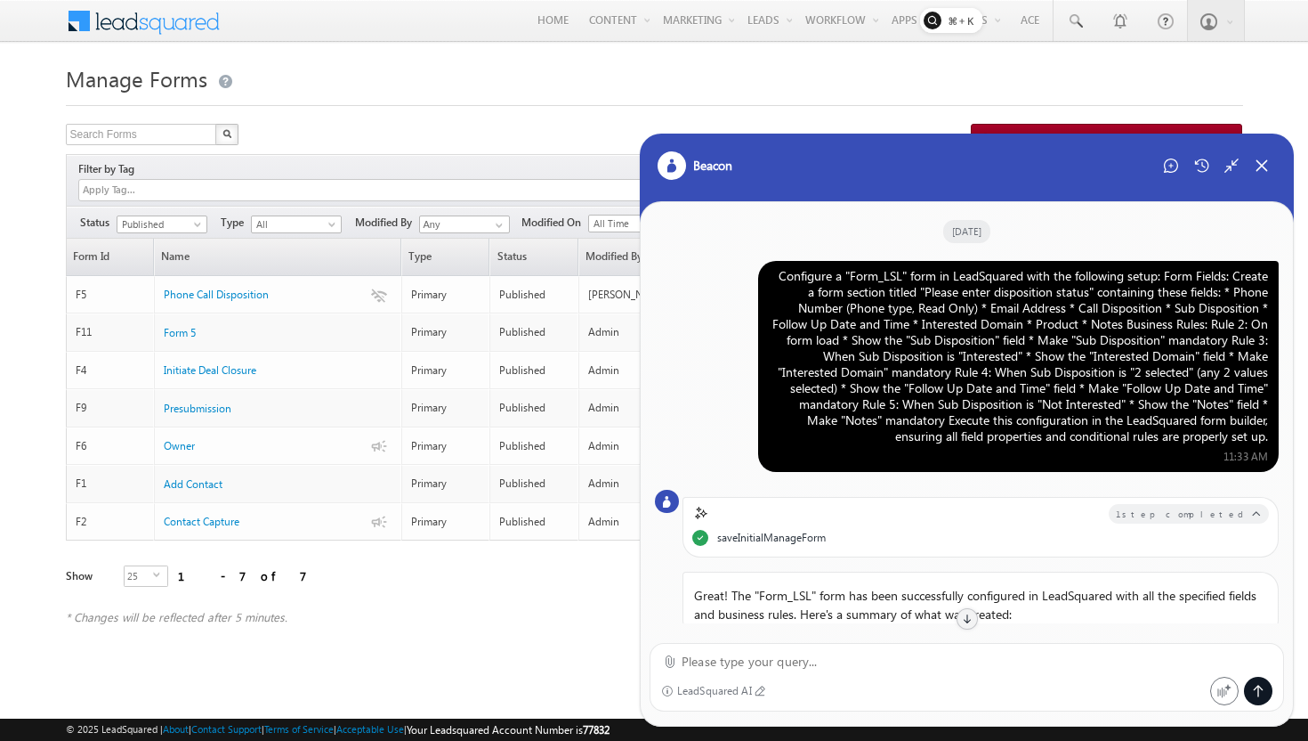
click at [751, 267] on div "Configure a "Form_LSL" form in LeadSquared with the following setup: Form Field…" at bounding box center [967, 366] width 624 height 211
click at [786, 276] on div "Configure a "Form_LSL" form in LeadSquared with the following setup: Form Field…" at bounding box center [1018, 356] width 499 height 176
drag, startPoint x: 776, startPoint y: 275, endPoint x: 1278, endPoint y: 439, distance: 528.0
click at [1278, 439] on div "Configure a "Form_LSL" form in LeadSquared with the following setup: Form Field…" at bounding box center [1018, 366] width 521 height 211
click at [1275, 439] on div "Configure a "Form_LSL" form in LeadSquared with the following setup: Form Field…" at bounding box center [1018, 366] width 521 height 211
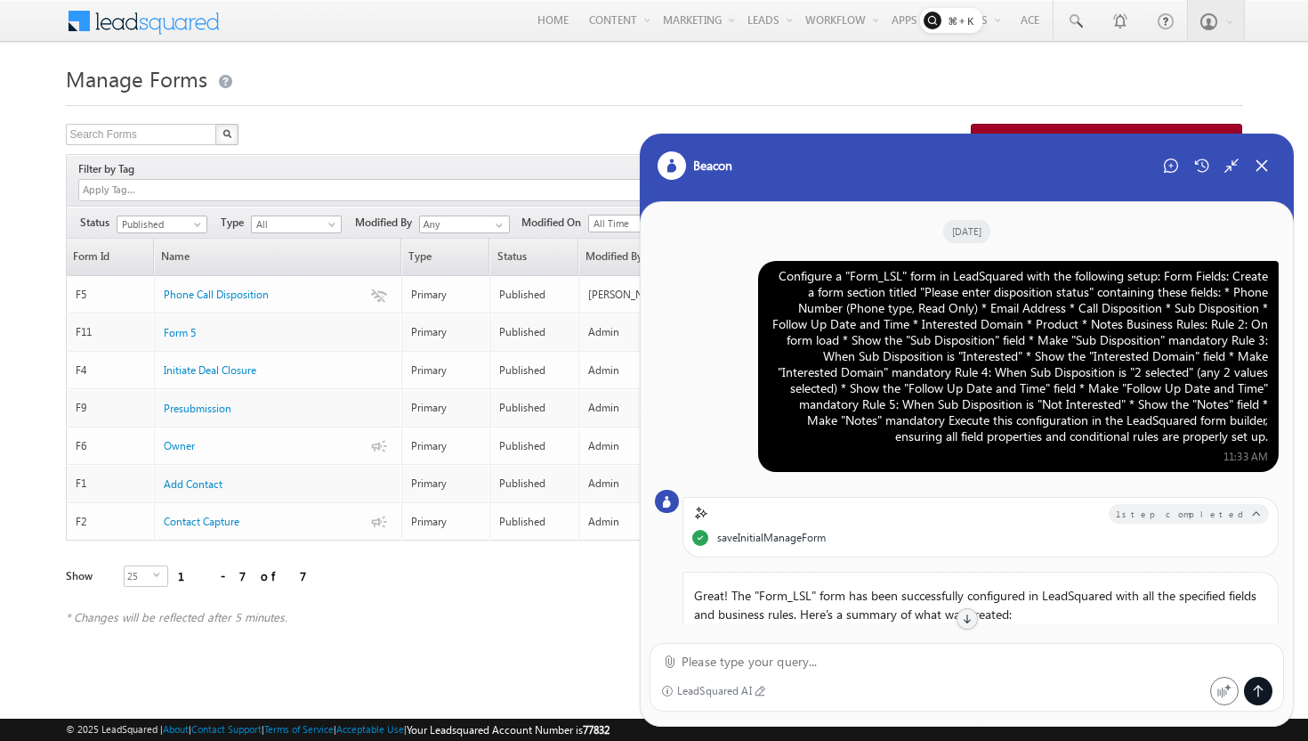
drag, startPoint x: 1273, startPoint y: 439, endPoint x: 772, endPoint y: 277, distance: 526.6
click at [772, 277] on div "Configure a "Form_LSL" form in LeadSquared with the following setup: Form Field…" at bounding box center [1018, 366] width 521 height 211
click at [772, 277] on div "Configure a "Form_LSL" form in LeadSquared with the following setup: Form Field…" at bounding box center [1018, 356] width 499 height 176
drag, startPoint x: 775, startPoint y: 276, endPoint x: 1271, endPoint y: 441, distance: 522.7
click at [1271, 441] on div "Configure a "Form_LSL" form in LeadSquared with the following setup: Form Field…" at bounding box center [1018, 366] width 521 height 211
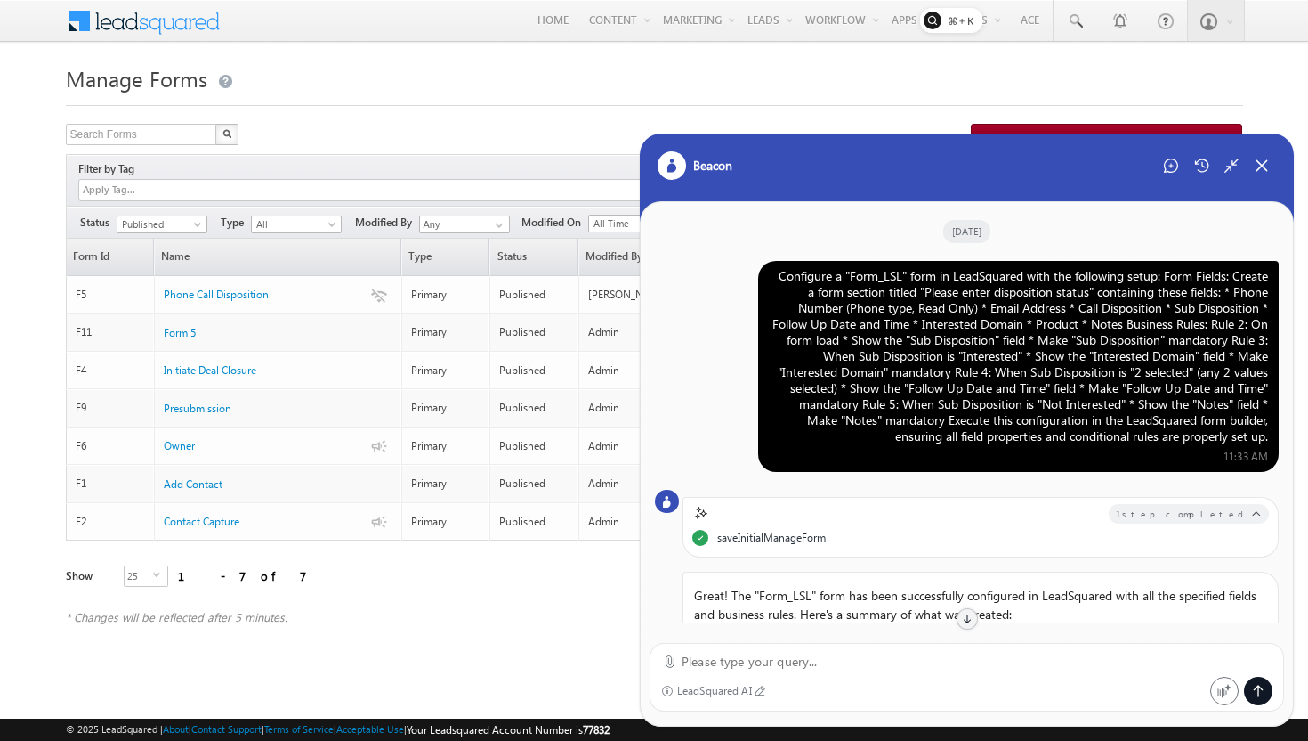
click at [1271, 441] on div "Configure a "Form_LSL" form in LeadSquared with the following setup: Form Field…" at bounding box center [1018, 366] width 521 height 211
drag, startPoint x: 1271, startPoint y: 441, endPoint x: 772, endPoint y: 277, distance: 525.8
click at [772, 277] on div "Configure a "Form_LSL" form in LeadSquared with the following setup: Form Field…" at bounding box center [1018, 366] width 521 height 211
click at [772, 278] on div "Configure a "Form_LSL" form in LeadSquared with the following setup: Form Field…" at bounding box center [1018, 356] width 499 height 176
drag, startPoint x: 774, startPoint y: 278, endPoint x: 1290, endPoint y: 428, distance: 536.8
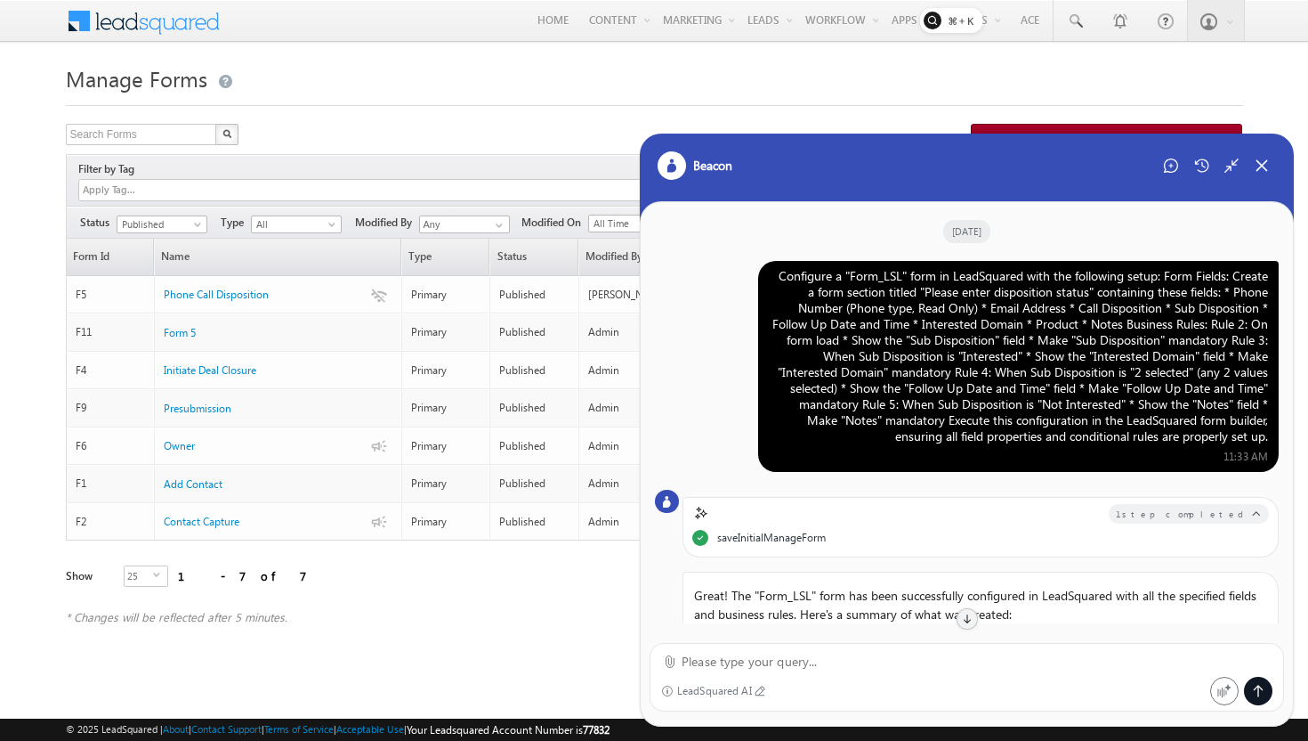
click at [1290, 429] on div "[DATE] Configure a "Form_LSL" form in LeadSquared with the following setup: For…" at bounding box center [967, 412] width 652 height 421
click at [1270, 436] on div "Configure a "Form_LSL" form in LeadSquared with the following setup: Form Field…" at bounding box center [1018, 366] width 521 height 211
drag, startPoint x: 1270, startPoint y: 440, endPoint x: 775, endPoint y: 261, distance: 526.2
click at [774, 259] on div "[DATE] Configure a "Form_LSL" form in LeadSquared with the following setup: For…" at bounding box center [967, 412] width 652 height 421
click at [777, 275] on div "Configure a "Form_LSL" form in LeadSquared with the following setup: Form Field…" at bounding box center [1018, 356] width 499 height 176
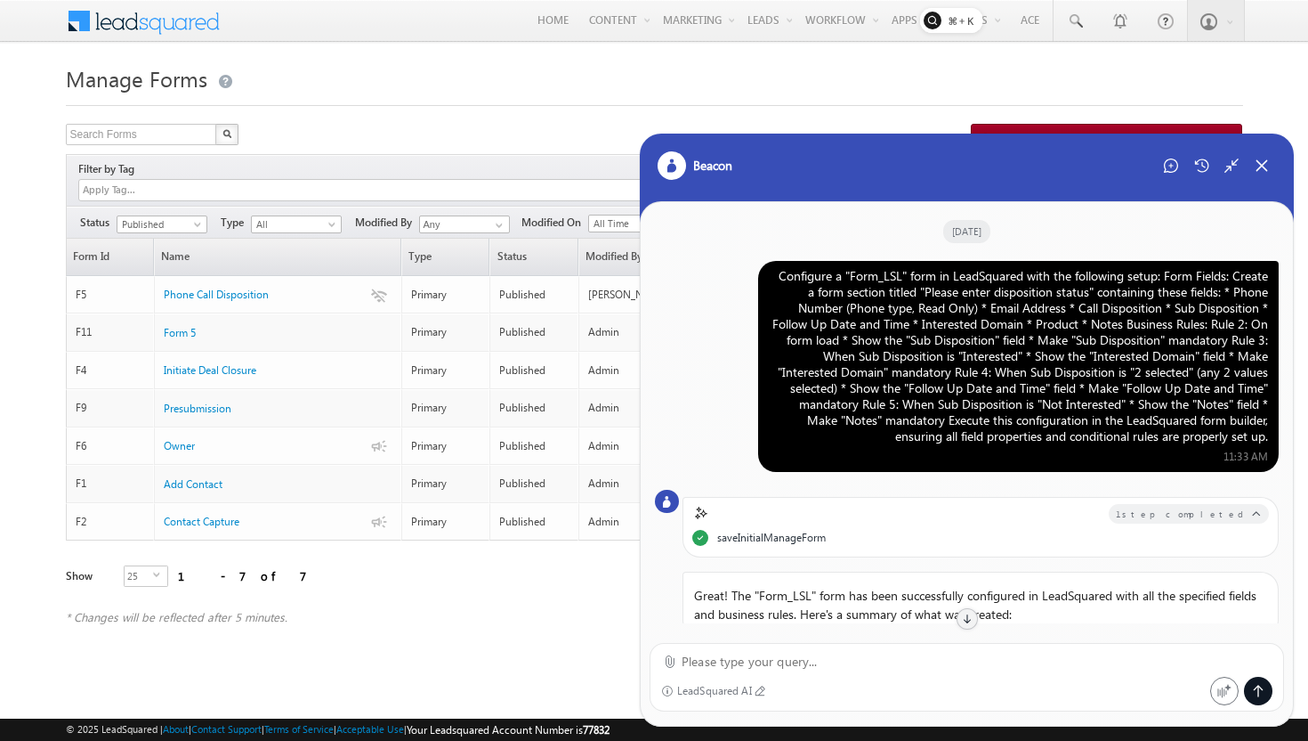
drag, startPoint x: 777, startPoint y: 275, endPoint x: 1291, endPoint y: 433, distance: 538.3
click at [1291, 433] on div "[DATE] Configure a "Form_LSL" form in LeadSquared with the following setup: For…" at bounding box center [967, 412] width 652 height 421
click at [1268, 436] on div "Configure a "Form_LSL" form in LeadSquared with the following setup: Form Field…" at bounding box center [1018, 366] width 521 height 211
drag, startPoint x: 1268, startPoint y: 436, endPoint x: 813, endPoint y: 259, distance: 488.9
click at [813, 259] on div "[DATE] Configure a "Form_LSL" form in LeadSquared with the following setup: For…" at bounding box center [967, 412] width 652 height 421
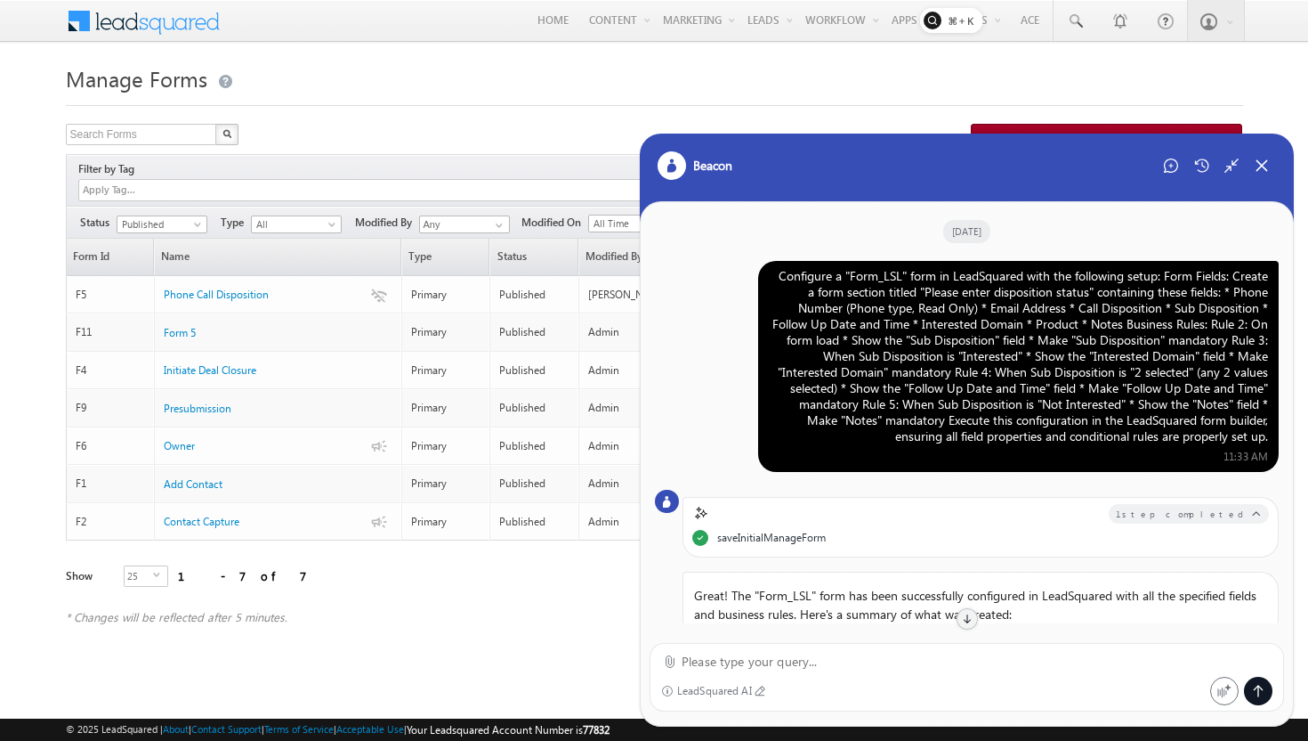
click at [813, 278] on div "Configure a "Form_LSL" form in LeadSquared with the following setup: Form Field…" at bounding box center [1018, 356] width 499 height 176
drag, startPoint x: 775, startPoint y: 277, endPoint x: 1277, endPoint y: 443, distance: 528.9
click at [1276, 443] on div "Configure a "Form_LSL" form in LeadSquared with the following setup: Form Field…" at bounding box center [1018, 366] width 521 height 211
click at [1277, 443] on div "Configure a "Form_LSL" form in LeadSquared with the following setup: Form Field…" at bounding box center [1018, 366] width 521 height 211
drag, startPoint x: 1268, startPoint y: 441, endPoint x: 773, endPoint y: 276, distance: 522.4
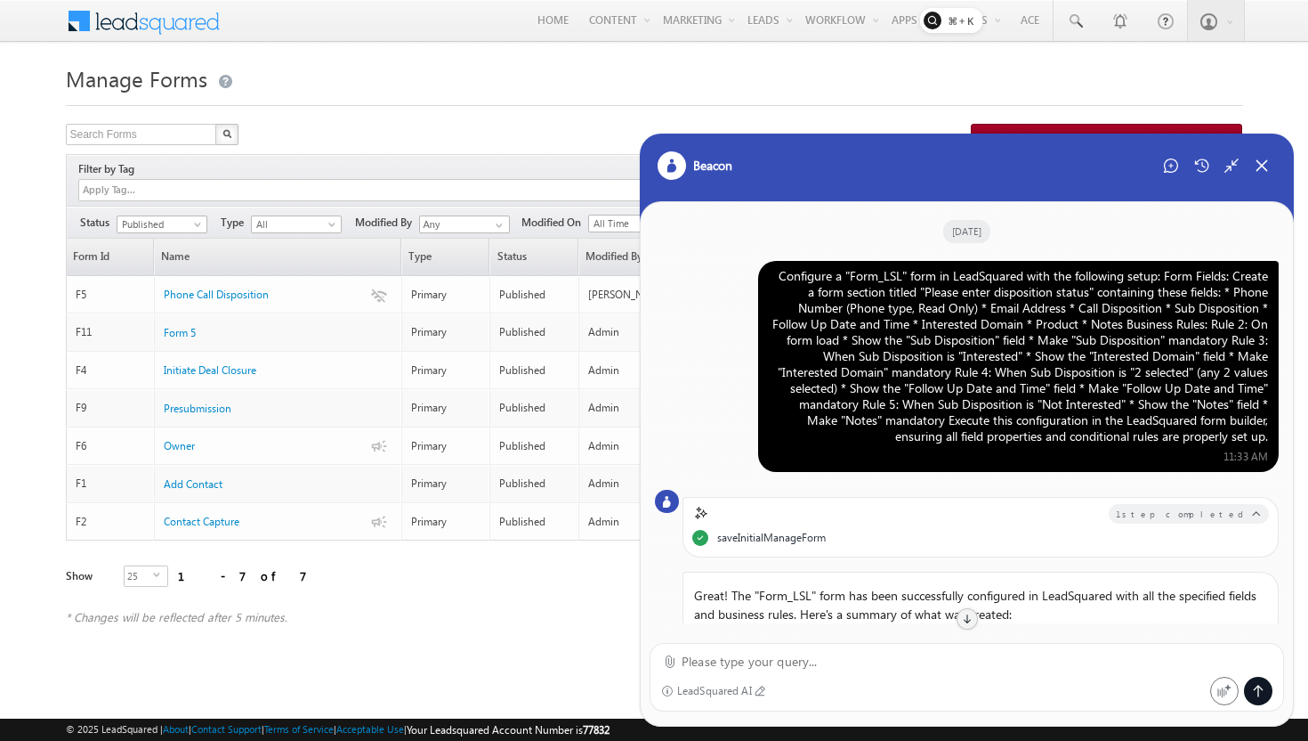
click at [773, 276] on div "Configure a "Form_LSL" form in LeadSquared with the following setup: Form Field…" at bounding box center [1018, 366] width 521 height 211
click at [773, 276] on div "Configure a "Form_LSL" form in LeadSquared with the following setup: Form Field…" at bounding box center [1018, 356] width 499 height 176
drag, startPoint x: 773, startPoint y: 276, endPoint x: 1280, endPoint y: 440, distance: 532.2
click at [1280, 440] on div "[DATE] Configure a "Form_LSL" form in LeadSquared with the following setup: For…" at bounding box center [967, 412] width 652 height 421
click at [1272, 440] on div "Configure a "Form_LSL" form in LeadSquared with the following setup: Form Field…" at bounding box center [1018, 366] width 521 height 211
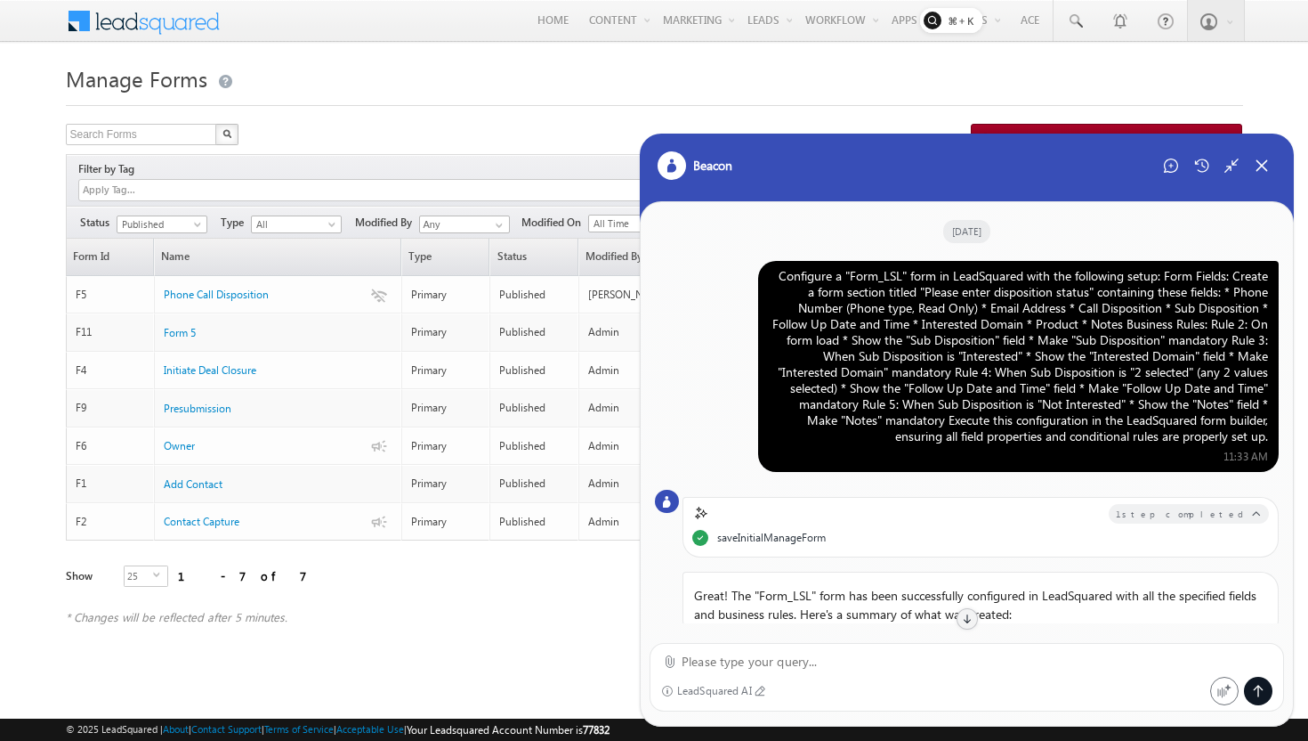
drag, startPoint x: 1272, startPoint y: 440, endPoint x: 771, endPoint y: 245, distance: 537.7
click at [769, 244] on div "[DATE] Configure a "Form_LSL" form in LeadSquared with the following setup: For…" at bounding box center [967, 412] width 652 height 421
click at [776, 276] on div "Configure a "Form_LSL" form in LeadSquared with the following setup: Form Field…" at bounding box center [1018, 356] width 499 height 176
drag, startPoint x: 776, startPoint y: 274, endPoint x: 1285, endPoint y: 431, distance: 532.7
click at [1285, 433] on div "[DATE] Configure a "Form_LSL" form in LeadSquared with the following setup: For…" at bounding box center [967, 412] width 652 height 421
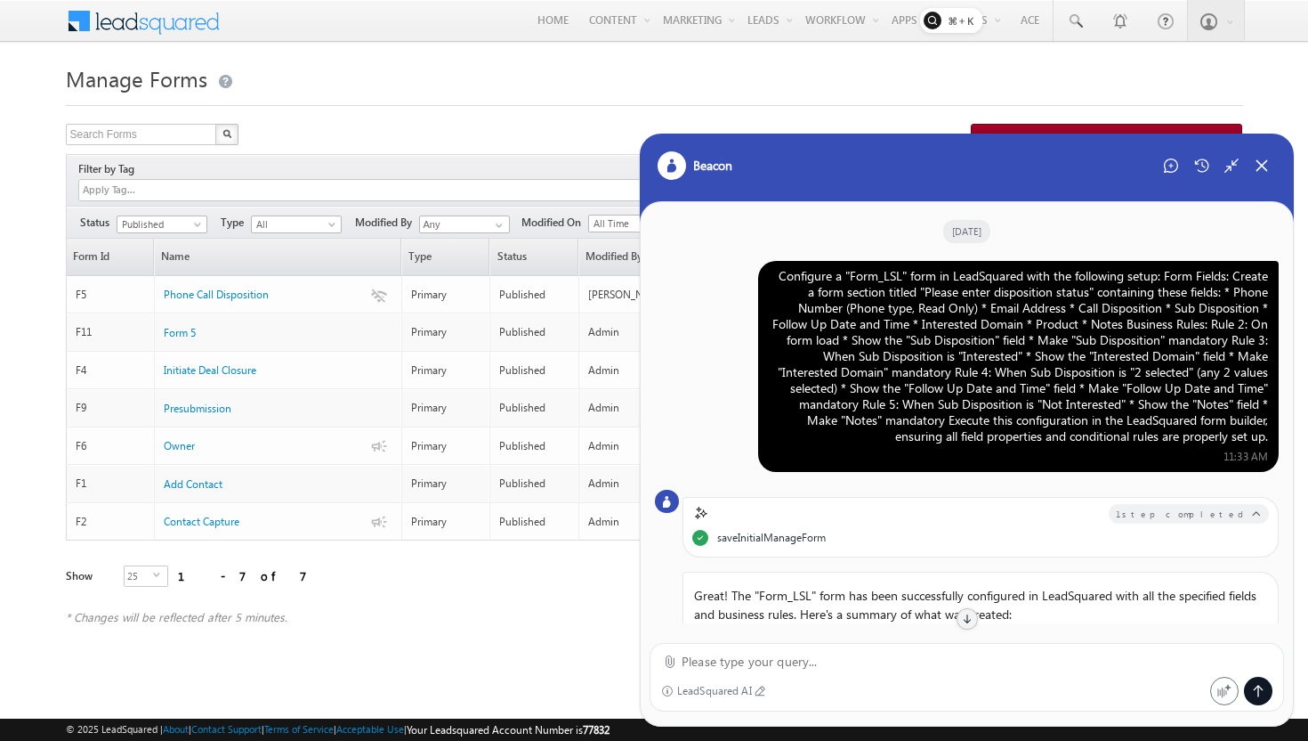
click at [1273, 437] on div "Configure a "Form_LSL" form in LeadSquared with the following setup: Form Field…" at bounding box center [1018, 366] width 521 height 211
drag, startPoint x: 1271, startPoint y: 438, endPoint x: 768, endPoint y: 282, distance: 526.4
click at [768, 281] on div "Configure a "Form_LSL" form in LeadSquared with the following setup: Form Field…" at bounding box center [1018, 366] width 521 height 211
click at [770, 278] on div "Configure a "Form_LSL" form in LeadSquared with the following setup: Form Field…" at bounding box center [1018, 356] width 499 height 176
drag, startPoint x: 770, startPoint y: 277, endPoint x: 1267, endPoint y: 445, distance: 524.4
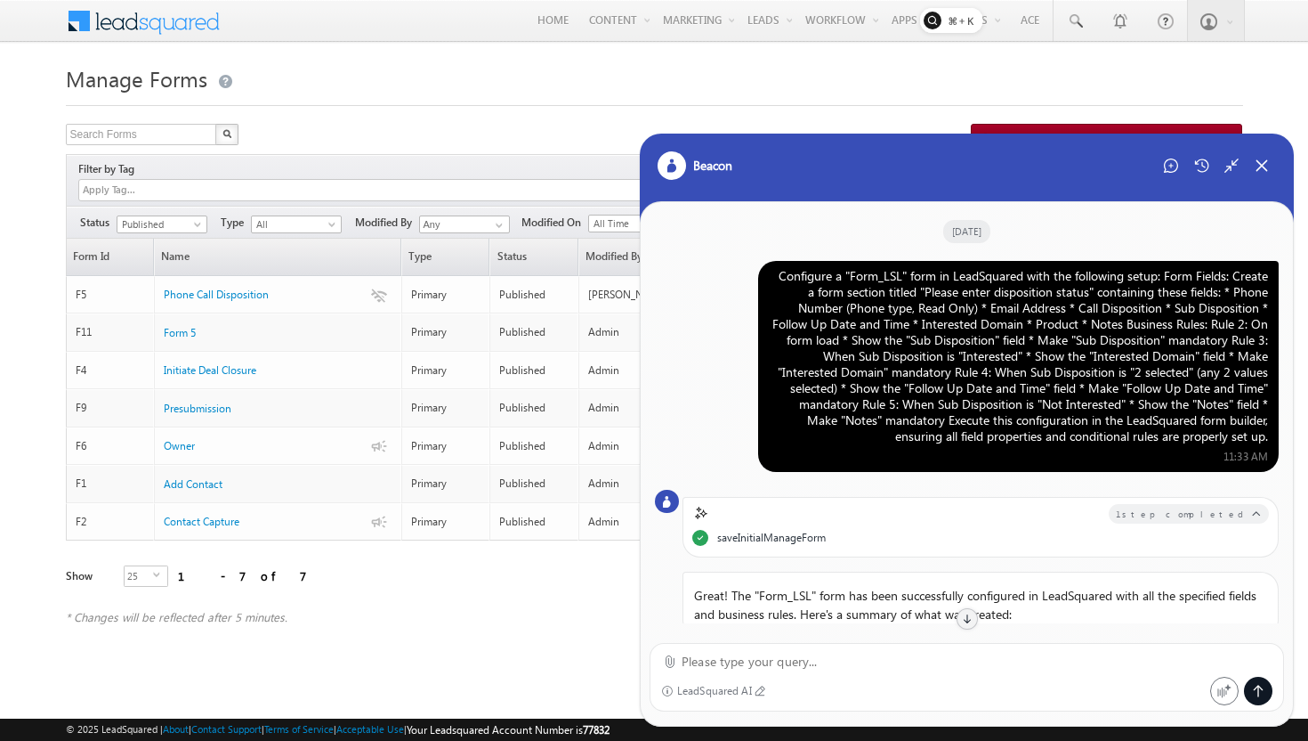
click at [1267, 445] on div "Configure a "Form_LSL" form in LeadSquared with the following setup: Form Field…" at bounding box center [1018, 366] width 521 height 211
click at [1268, 443] on div "Configure a "Form_LSL" form in LeadSquared with the following setup: Form Field…" at bounding box center [1018, 366] width 521 height 211
drag, startPoint x: 1271, startPoint y: 441, endPoint x: 773, endPoint y: 280, distance: 523.0
click at [773, 279] on div "Configure a "Form_LSL" form in LeadSquared with the following setup: Form Field…" at bounding box center [1018, 366] width 521 height 211
click at [773, 277] on div "Configure a "Form_LSL" form in LeadSquared with the following setup: Form Field…" at bounding box center [1018, 356] width 499 height 176
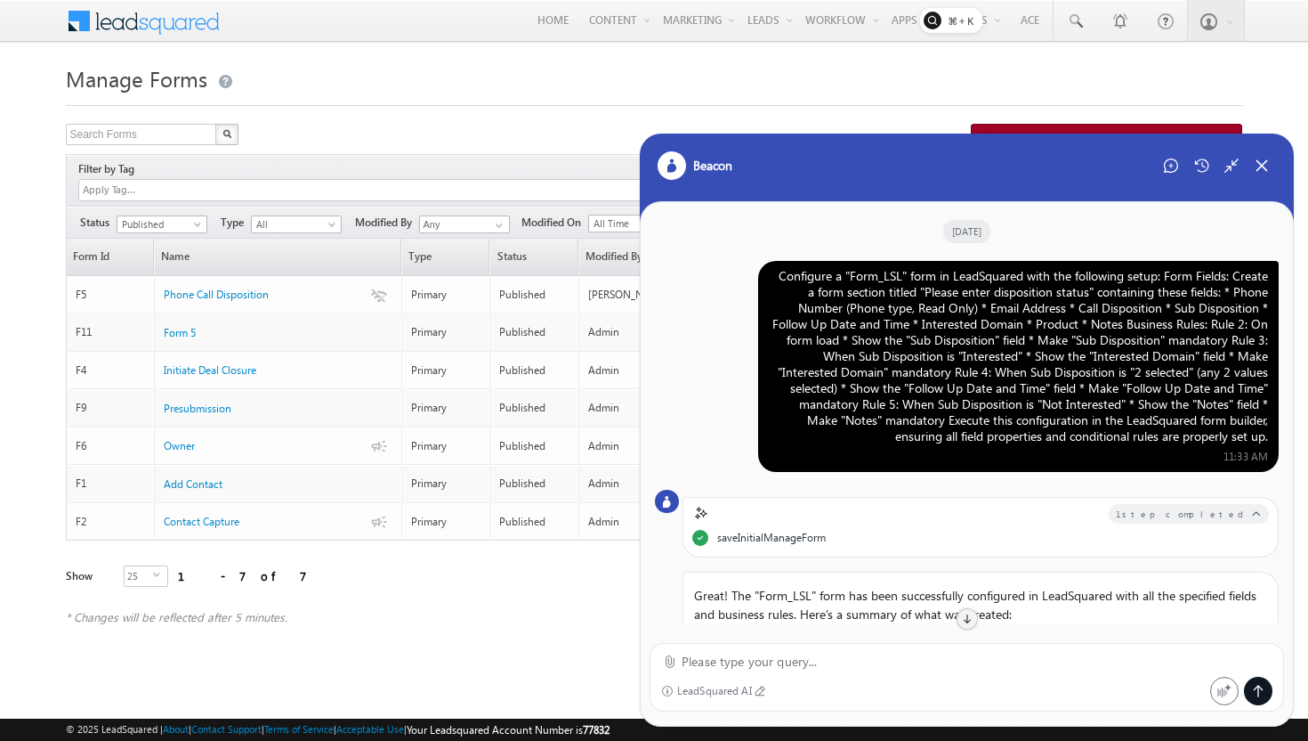
drag, startPoint x: 773, startPoint y: 276, endPoint x: 1272, endPoint y: 440, distance: 524.6
click at [1272, 440] on div "Configure a "Form_LSL" form in LeadSquared with the following setup: Form Field…" at bounding box center [1018, 366] width 521 height 211
drag, startPoint x: 1272, startPoint y: 440, endPoint x: 769, endPoint y: 274, distance: 529.4
click at [769, 274] on div "Configure a "Form_LSL" form in LeadSquared with the following setup: Form Field…" at bounding box center [1018, 366] width 521 height 211
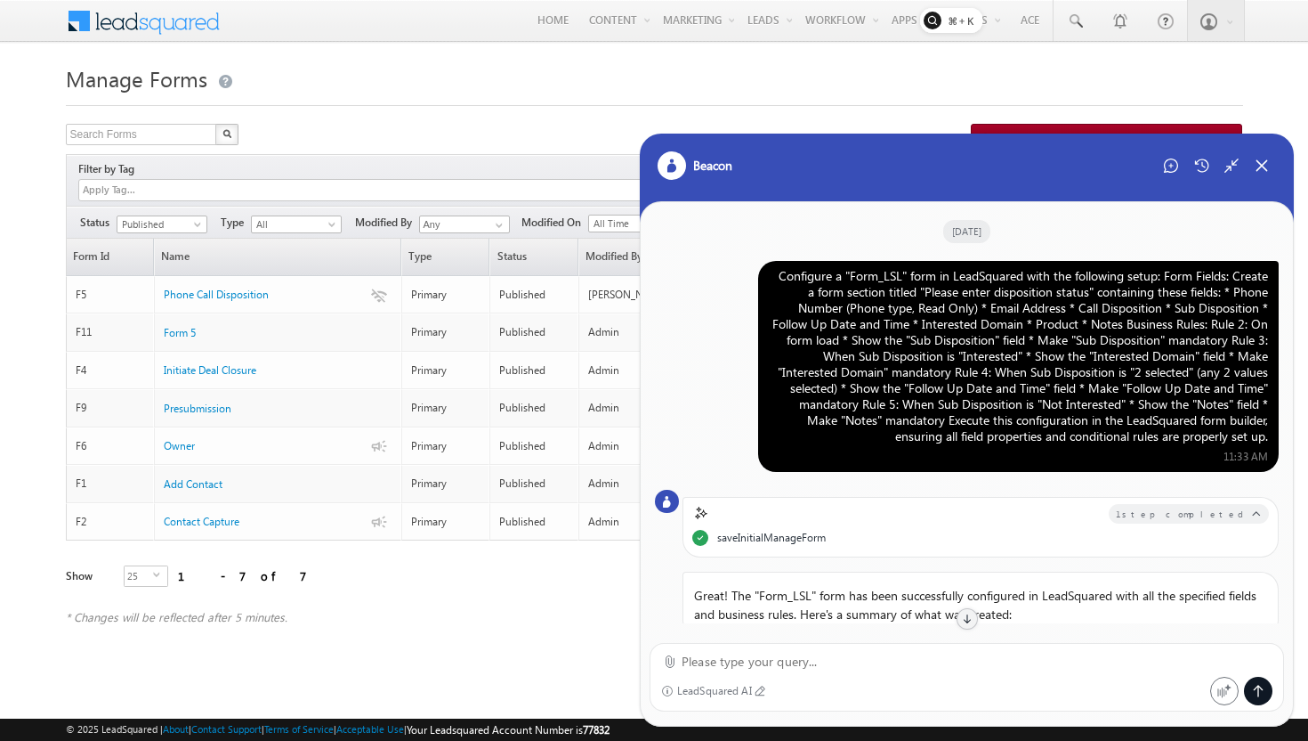
click at [770, 274] on div "Configure a "Form_LSL" form in LeadSquared with the following setup: Form Field…" at bounding box center [1018, 356] width 499 height 176
drag, startPoint x: 770, startPoint y: 274, endPoint x: 1275, endPoint y: 436, distance: 530.0
click at [1275, 436] on div "Configure a "Form_LSL" form in LeadSquared with the following setup: Form Field…" at bounding box center [1018, 366] width 521 height 211
click at [1270, 438] on div "Configure a "Form_LSL" form in LeadSquared with the following setup: Form Field…" at bounding box center [1018, 366] width 521 height 211
drag, startPoint x: 1269, startPoint y: 438, endPoint x: 764, endPoint y: 276, distance: 530.9
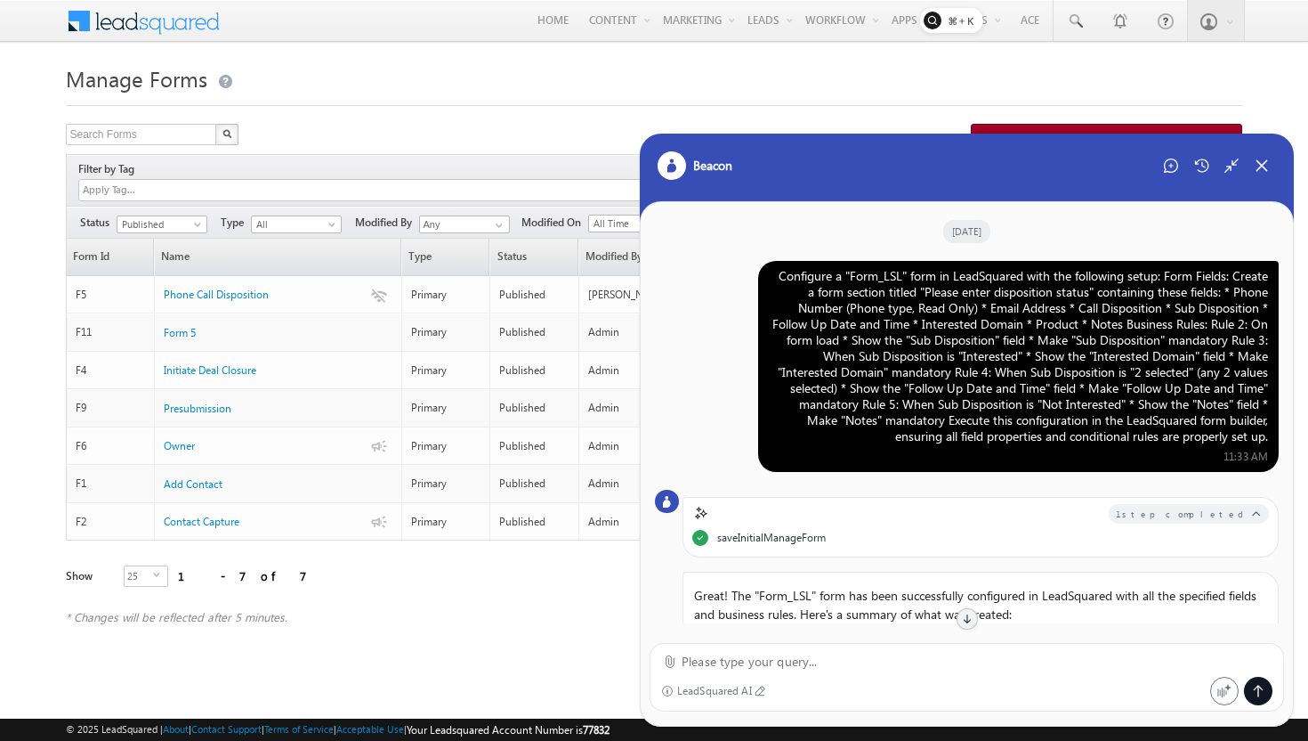
click at [764, 276] on div "Configure a "Form_LSL" form in LeadSquared with the following setup: Form Field…" at bounding box center [1018, 366] width 521 height 211
click at [775, 273] on div "Configure a "Form_LSL" form in LeadSquared with the following setup: Form Field…" at bounding box center [1018, 356] width 499 height 176
drag, startPoint x: 775, startPoint y: 272, endPoint x: 1274, endPoint y: 437, distance: 524.9
click at [1274, 437] on div "Configure a "Form_LSL" form in LeadSquared with the following setup: Form Field…" at bounding box center [1018, 366] width 521 height 211
click at [1275, 437] on div "Configure a "Form_LSL" form in LeadSquared with the following setup: Form Field…" at bounding box center [1018, 366] width 521 height 211
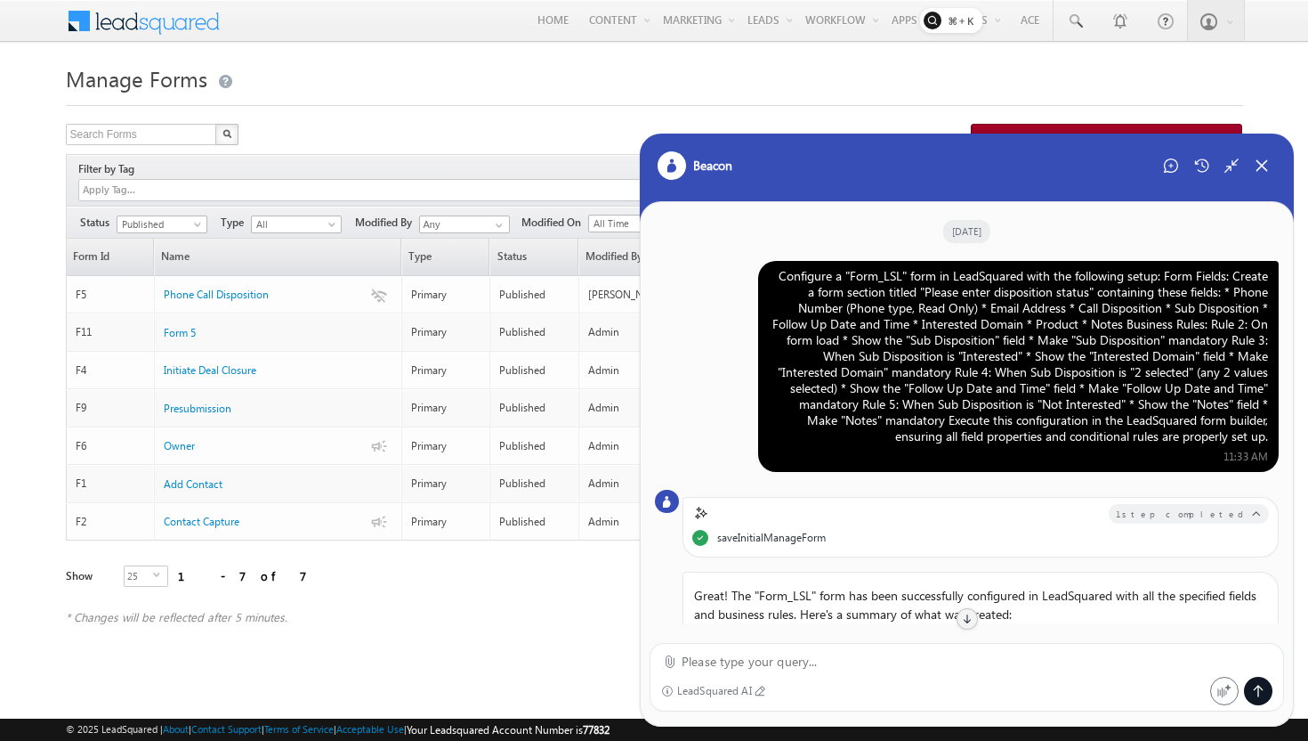
click at [1273, 438] on div "Configure a "Form_LSL" form in LeadSquared with the following setup: Form Field…" at bounding box center [1018, 366] width 521 height 211
click at [1271, 438] on div "Configure a "Form_LSL" form in LeadSquared with the following setup: Form Field…" at bounding box center [1018, 366] width 521 height 211
drag, startPoint x: 1271, startPoint y: 441, endPoint x: 757, endPoint y: 271, distance: 541.5
click at [757, 271] on div "Configure a "Form_LSL" form in LeadSquared with the following setup: Form Field…" at bounding box center [967, 366] width 624 height 211
click at [777, 278] on div "Configure a "Form_LSL" form in LeadSquared with the following setup: Form Field…" at bounding box center [1018, 356] width 499 height 176
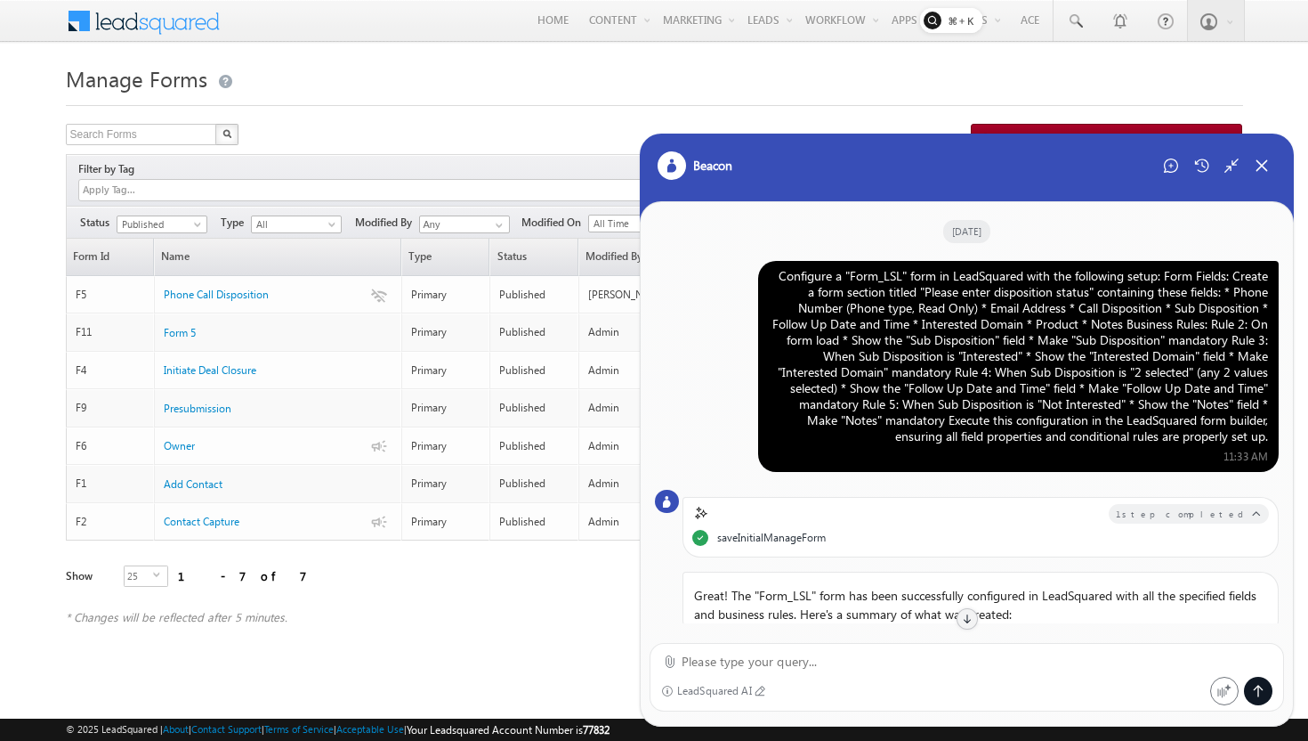
drag, startPoint x: 774, startPoint y: 275, endPoint x: 1205, endPoint y: 425, distance: 456.0
click at [1205, 425] on div "Configure a "Form_LSL" form in LeadSquared with the following setup: Form Field…" at bounding box center [1018, 356] width 499 height 176
drag, startPoint x: 1268, startPoint y: 438, endPoint x: 766, endPoint y: 279, distance: 526.4
click at [765, 278] on div "Configure a "Form_LSL" form in LeadSquared with the following setup: Form Field…" at bounding box center [1018, 366] width 521 height 211
click at [774, 279] on div "Configure a "Form_LSL" form in LeadSquared with the following setup: Form Field…" at bounding box center [1018, 356] width 499 height 176
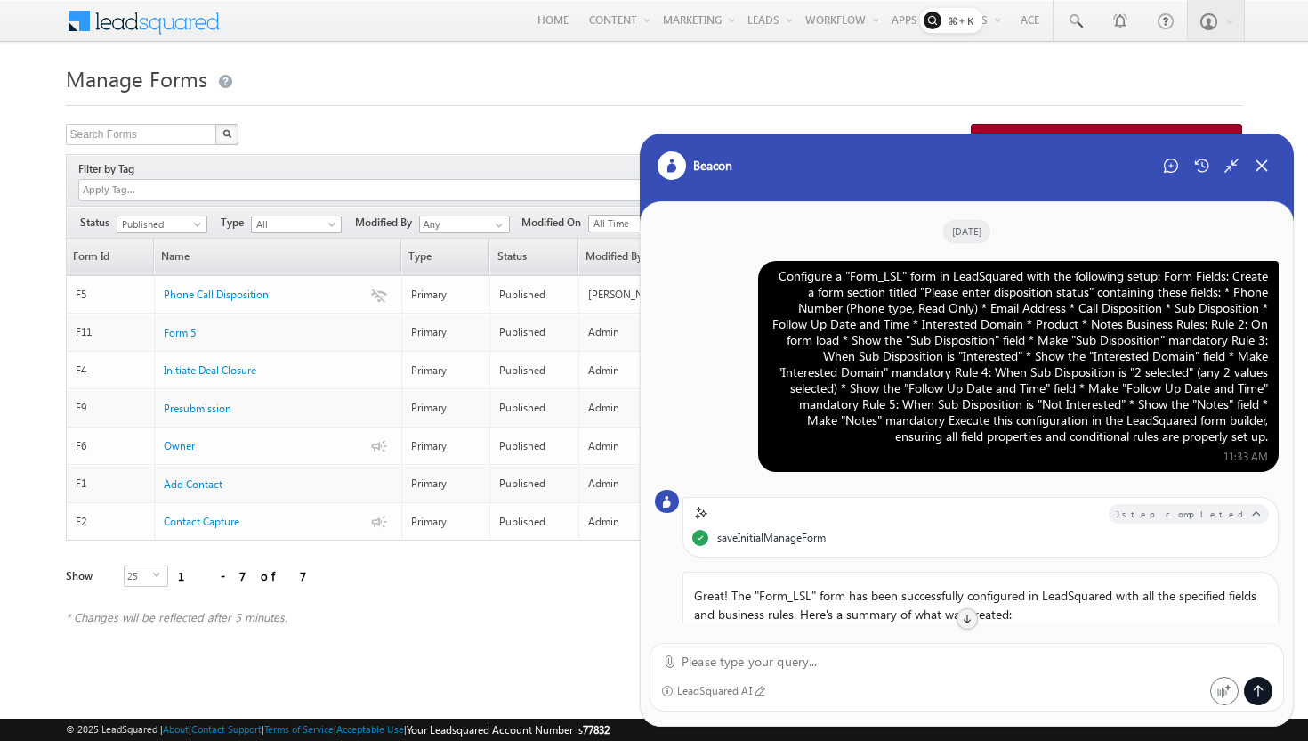
drag, startPoint x: 774, startPoint y: 277, endPoint x: 1275, endPoint y: 439, distance: 526.6
click at [1275, 439] on div "Configure a "Form_LSL" form in LeadSquared with the following setup: Form Field…" at bounding box center [1018, 366] width 521 height 211
click at [948, 378] on div "Configure a "Form_LSL" form in LeadSquared with the following setup: Form Field…" at bounding box center [1018, 356] width 499 height 176
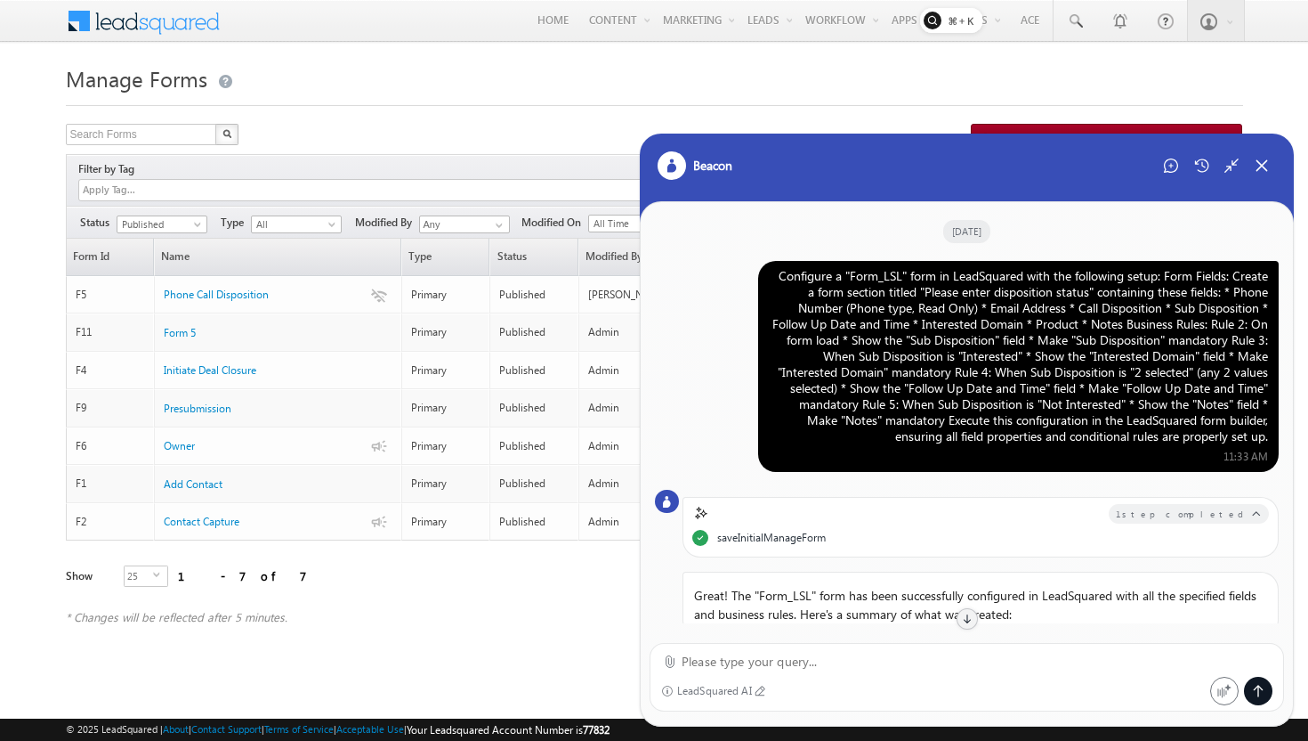
click at [962, 418] on div "Configure a "Form_LSL" form in LeadSquared with the following setup: Form Field…" at bounding box center [1018, 356] width 499 height 176
click at [942, 357] on div "Configure a "Form_LSL" form in LeadSquared with the following setup: Form Field…" at bounding box center [1018, 356] width 499 height 176
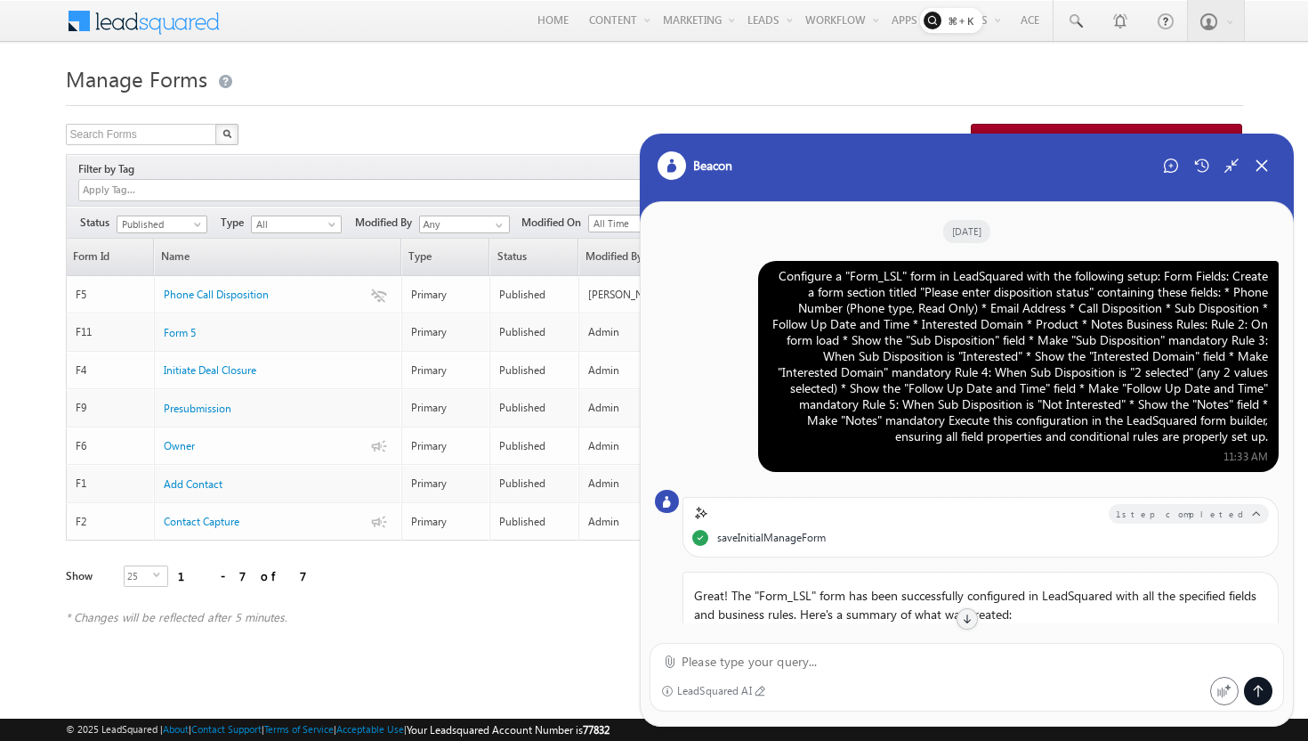
click at [951, 400] on div "Configure a "Form_LSL" form in LeadSquared with the following setup: Form Field…" at bounding box center [1018, 356] width 499 height 176
click at [955, 341] on div "Configure a "Form_LSL" form in LeadSquared with the following setup: Form Field…" at bounding box center [1018, 356] width 499 height 176
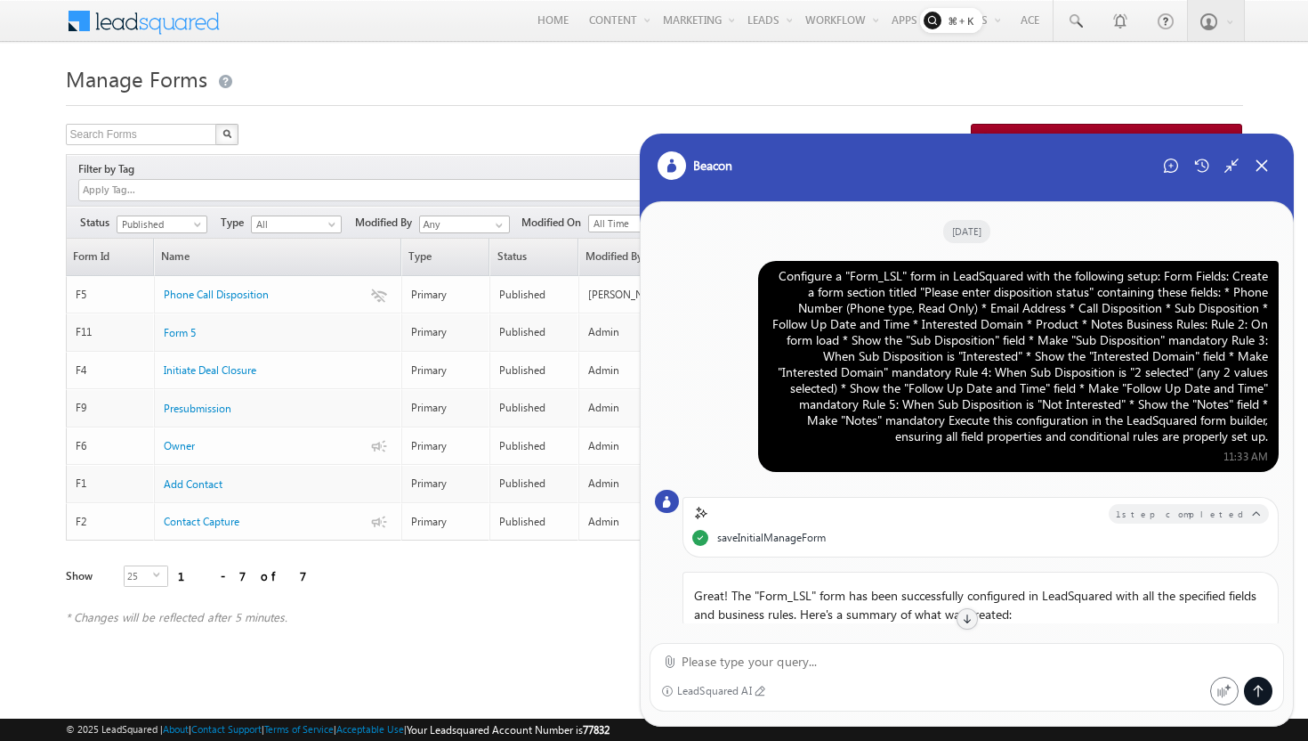
click at [955, 343] on div "Configure a "Form_LSL" form in LeadSquared with the following setup: Form Field…" at bounding box center [1018, 356] width 499 height 176
click at [964, 358] on div "Configure a "Form_LSL" form in LeadSquared with the following setup: Form Field…" at bounding box center [1018, 356] width 499 height 176
click at [980, 393] on div "Configure a "Form_LSL" form in LeadSquared with the following setup: Form Field…" at bounding box center [1018, 356] width 499 height 176
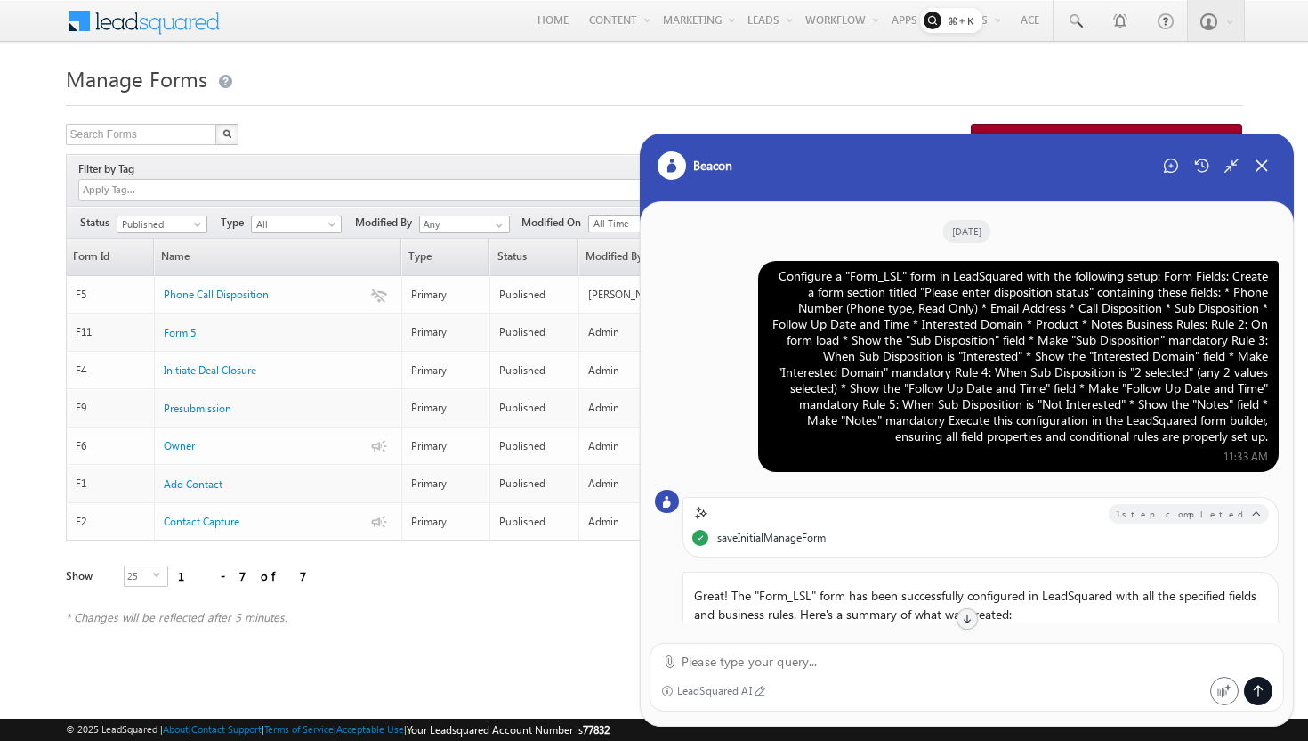
click at [980, 393] on div "Configure a "Form_LSL" form in LeadSquared with the following setup: Form Field…" at bounding box center [1018, 356] width 499 height 176
click at [982, 361] on div "Configure a "Form_LSL" form in LeadSquared with the following setup: Form Field…" at bounding box center [1018, 356] width 499 height 176
